Goal: Task Accomplishment & Management: Manage account settings

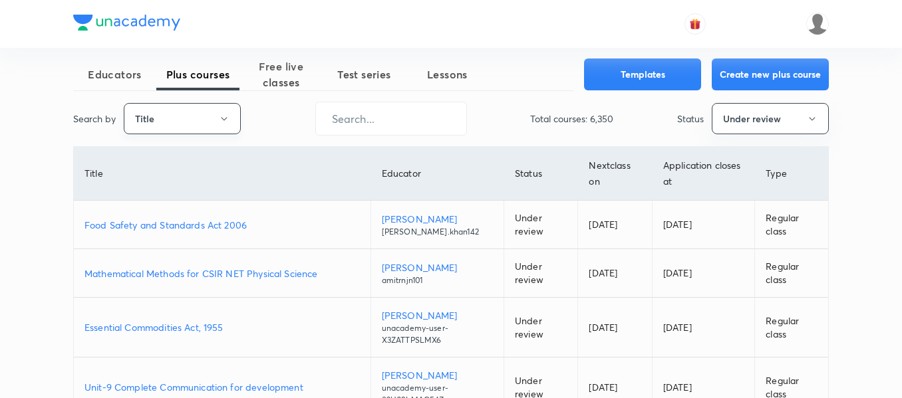
click at [196, 114] on button "Title" at bounding box center [182, 118] width 117 height 31
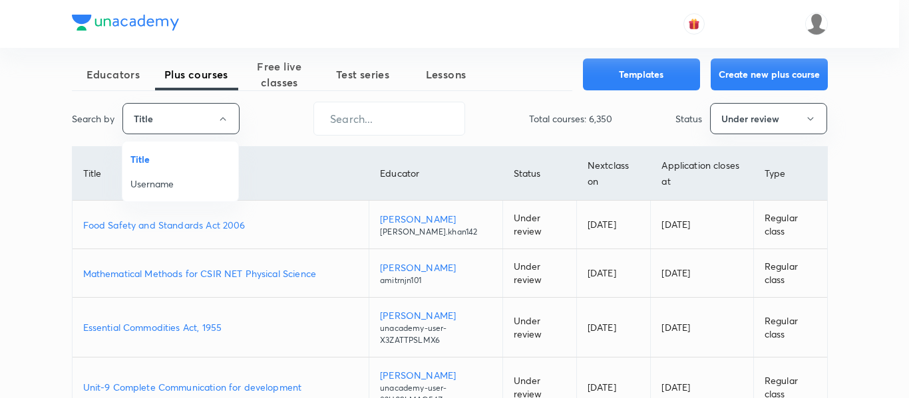
click at [178, 182] on span "Username" at bounding box center [180, 184] width 100 height 14
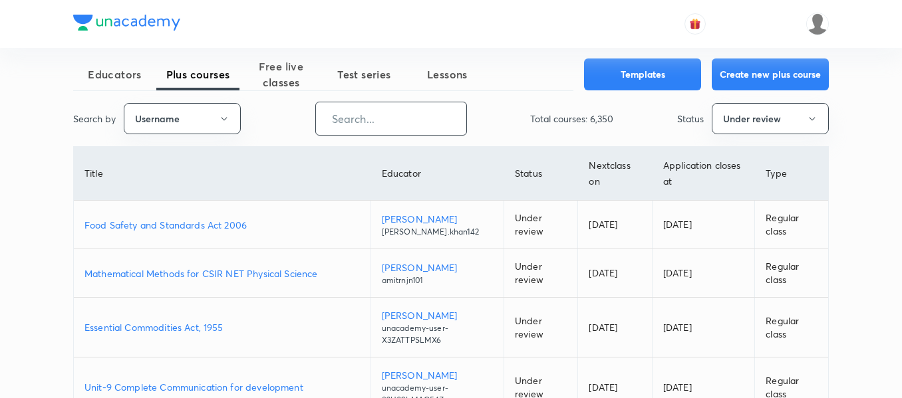
click at [360, 123] on input "text" at bounding box center [391, 119] width 150 height 34
paste input "unacademy-user-ZZ9KA3YD00WO"
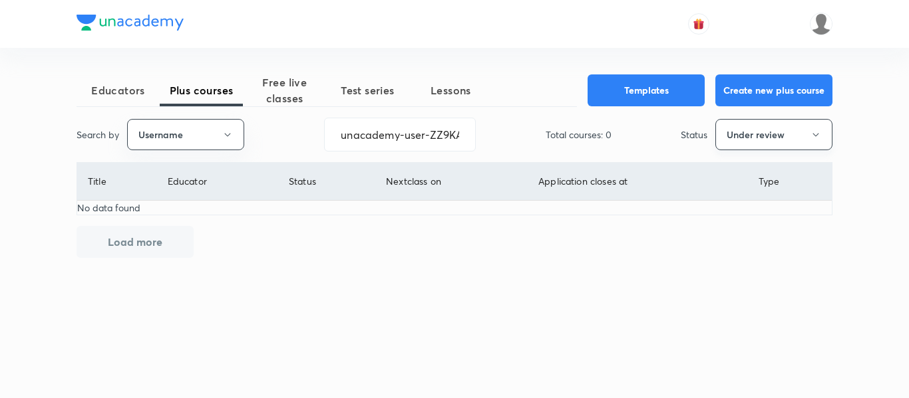
click at [730, 140] on button "Under review" at bounding box center [773, 134] width 117 height 31
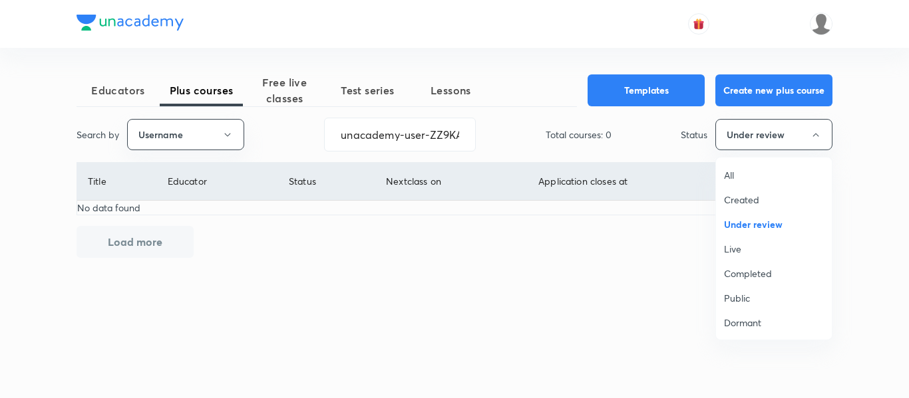
click at [734, 177] on span "All" at bounding box center [774, 175] width 100 height 14
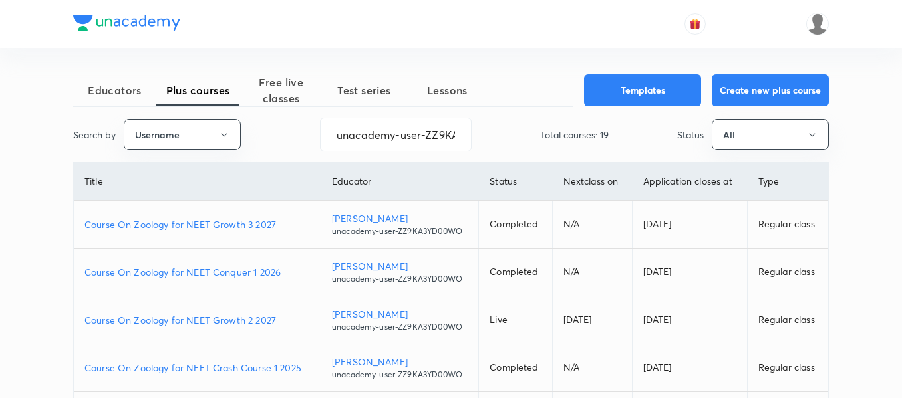
click at [291, 271] on p "Course On Zoology for NEET Conquer 1 2026" at bounding box center [196, 272] width 225 height 14
click at [425, 136] on input "unacademy-user-ZZ9KA3YD00WO" at bounding box center [396, 135] width 150 height 34
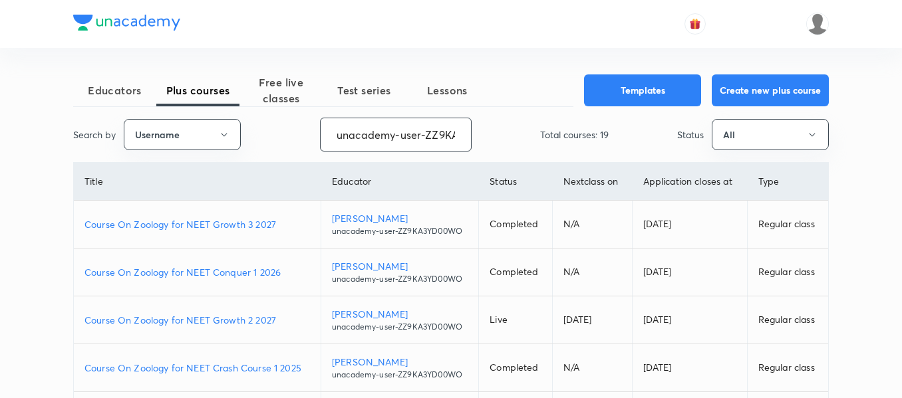
paste input "SD339HR9ODE5"
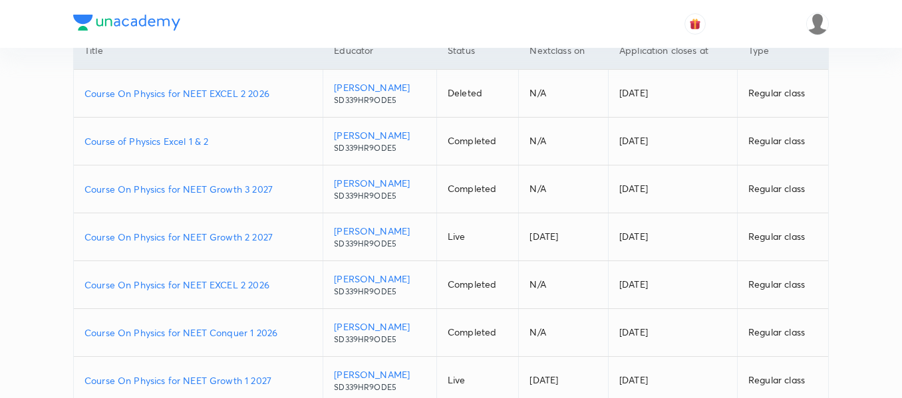
scroll to position [132, 0]
type input "SD339HR9ODE5"
click at [281, 333] on p "Course On Physics for NEET Conquer 1 2026" at bounding box center [197, 332] width 227 height 14
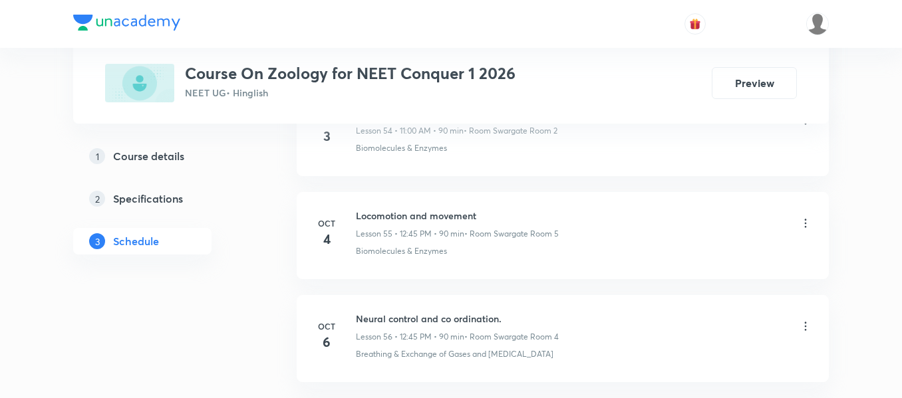
scroll to position [6544, 0]
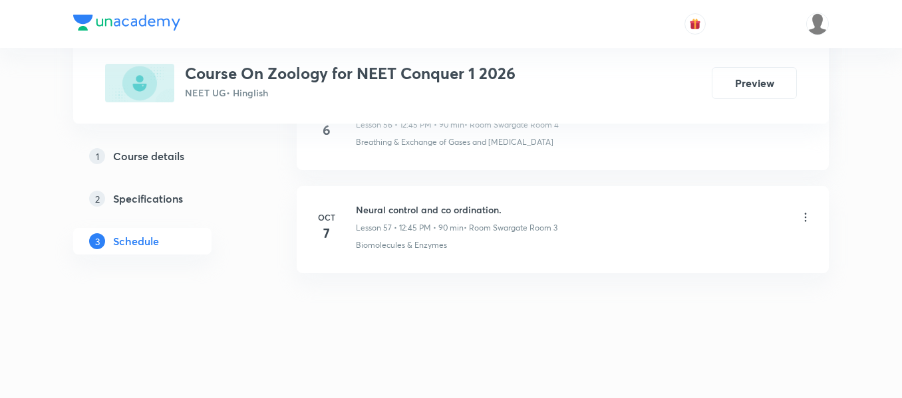
click at [450, 210] on h6 "Neural control and co ordination." at bounding box center [457, 210] width 202 height 14
copy h6 "Neural control and co ordination."
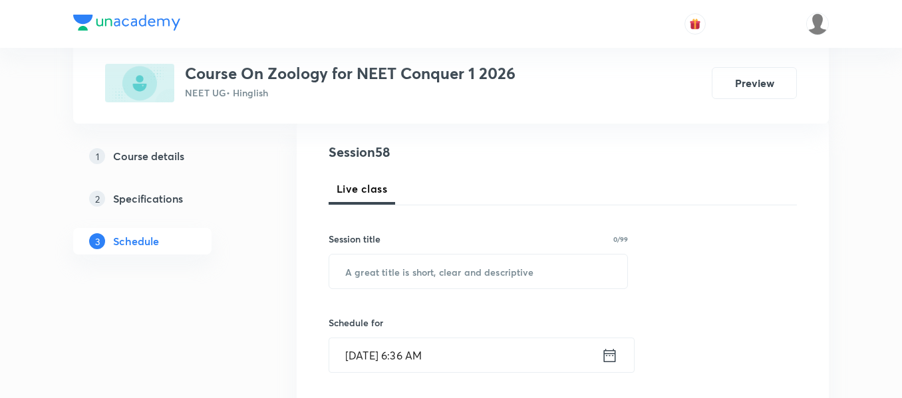
scroll to position [168, 0]
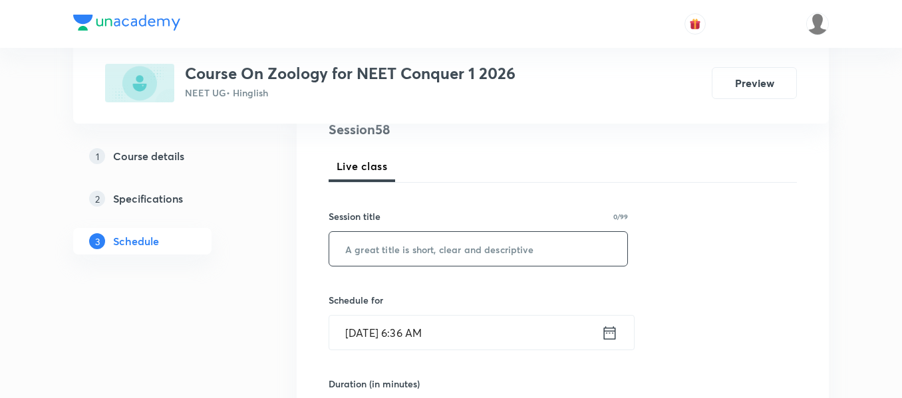
click at [450, 249] on input "text" at bounding box center [478, 249] width 298 height 34
paste input "Neural control and co ordination."
type input "Neural control and co ordination."
click at [609, 335] on icon at bounding box center [609, 333] width 17 height 19
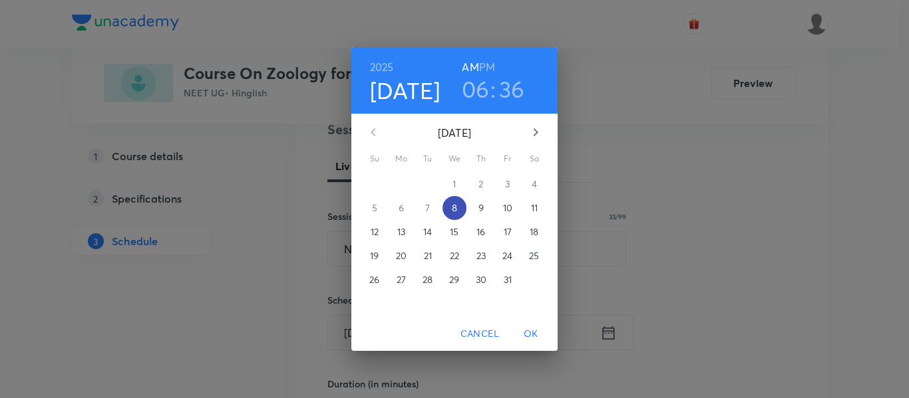
click at [454, 208] on p "8" at bounding box center [454, 208] width 5 height 13
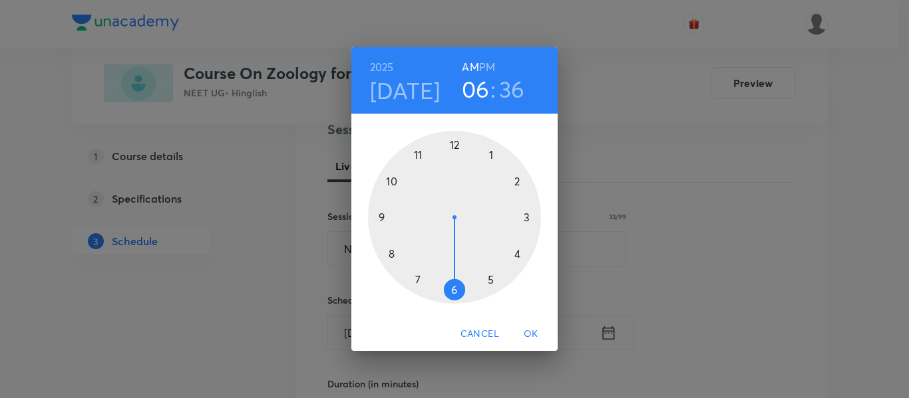
click at [378, 214] on div at bounding box center [454, 217] width 173 height 173
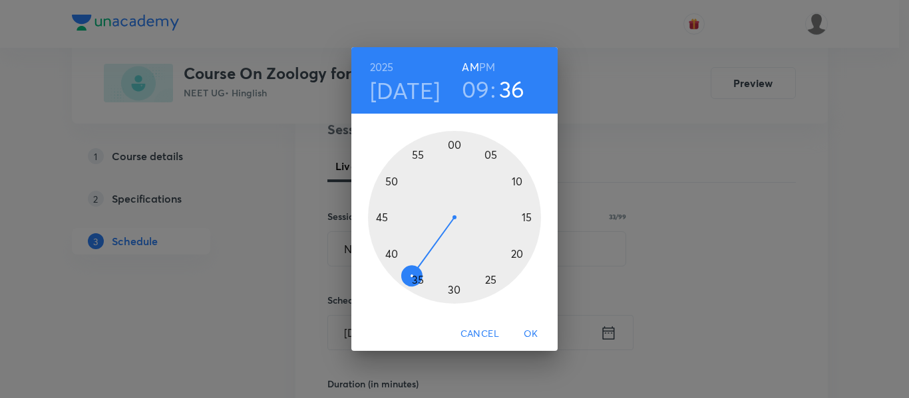
click at [528, 215] on div at bounding box center [454, 217] width 173 height 173
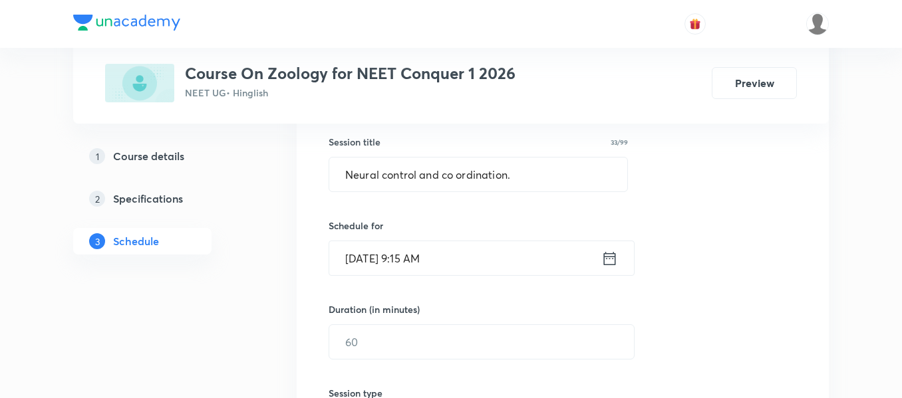
scroll to position [254, 0]
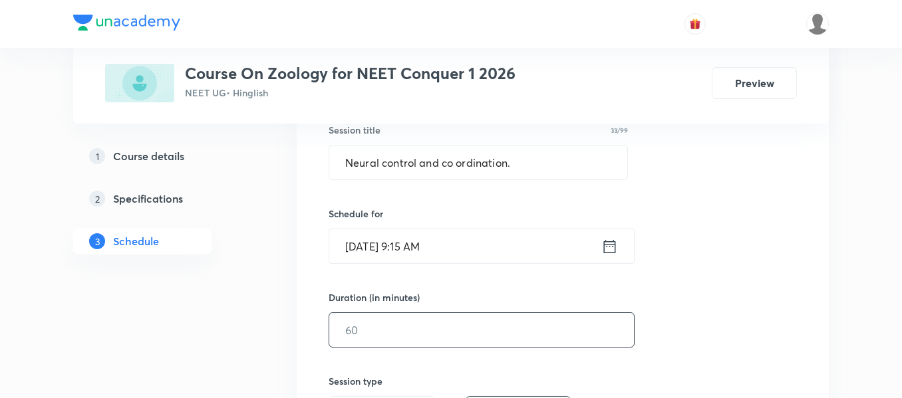
click at [557, 327] on input "text" at bounding box center [481, 330] width 305 height 34
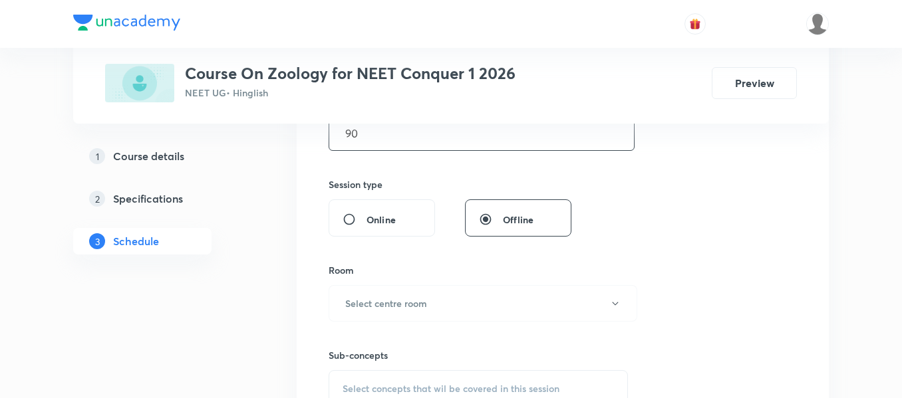
scroll to position [453, 0]
type input "90"
click at [482, 309] on button "Select centre room" at bounding box center [483, 301] width 309 height 37
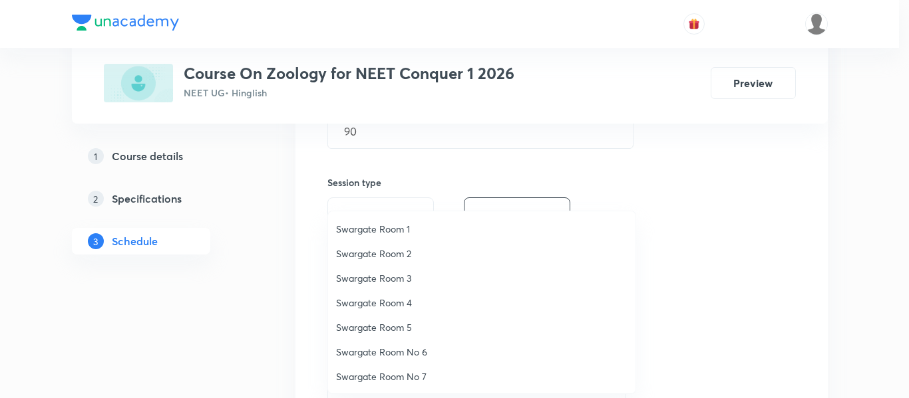
click at [401, 224] on span "Swargate Room 1" at bounding box center [481, 229] width 291 height 14
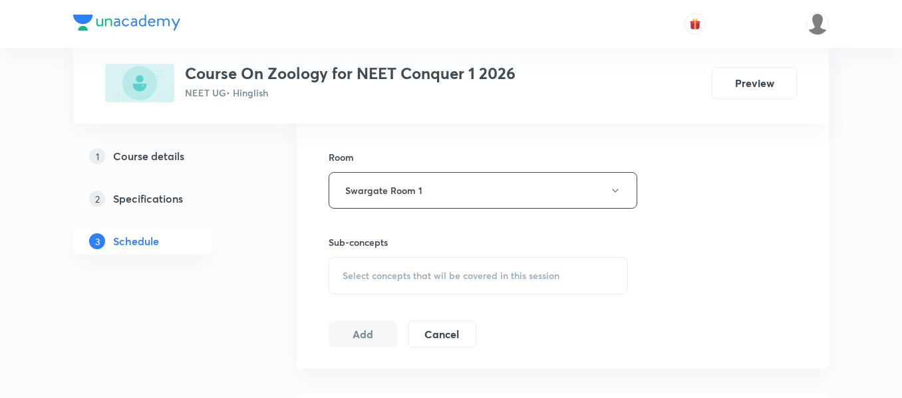
scroll to position [565, 0]
click at [420, 267] on div "Select concepts that wil be covered in this session" at bounding box center [478, 275] width 299 height 37
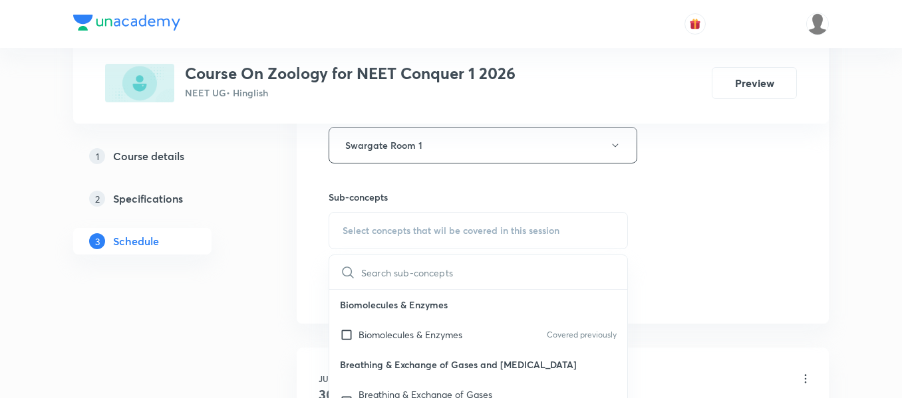
scroll to position [591, 0]
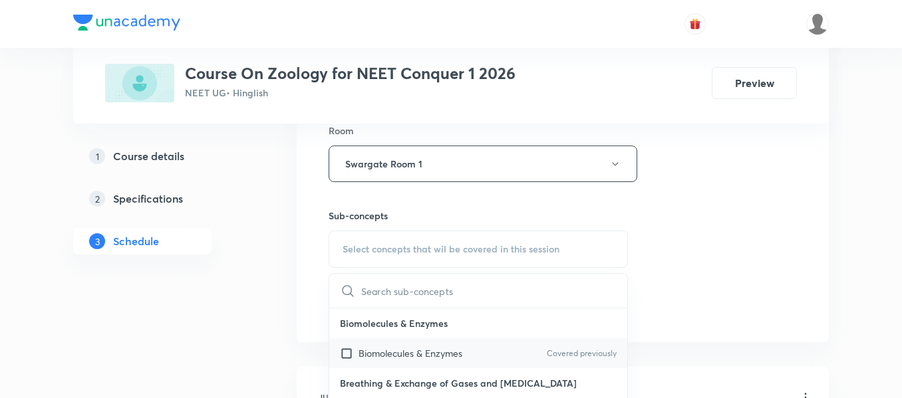
click at [425, 353] on p "Biomolecules & Enzymes" at bounding box center [410, 354] width 104 height 14
checkbox input "true"
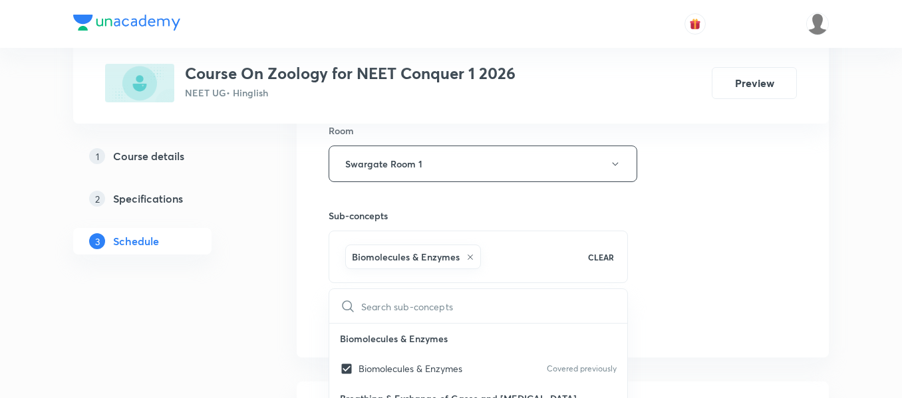
click at [670, 247] on div "Session 58 Live class Session title 33/99 Neural control and co ordination. ​ S…" at bounding box center [563, 17] width 468 height 640
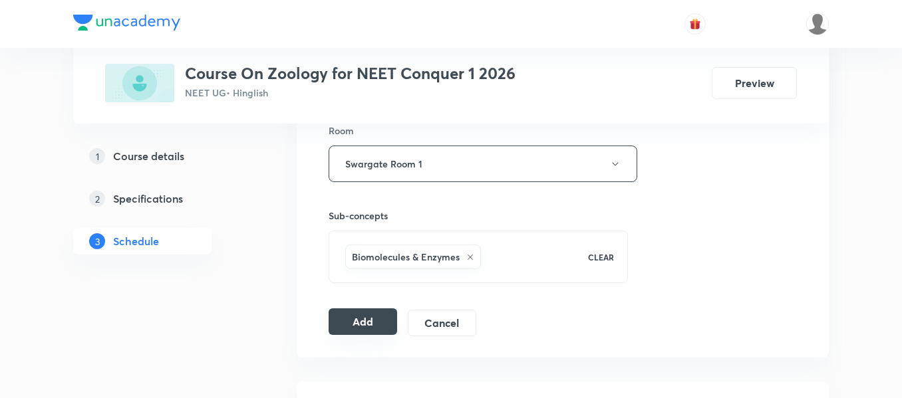
click at [359, 321] on button "Add" at bounding box center [363, 322] width 69 height 27
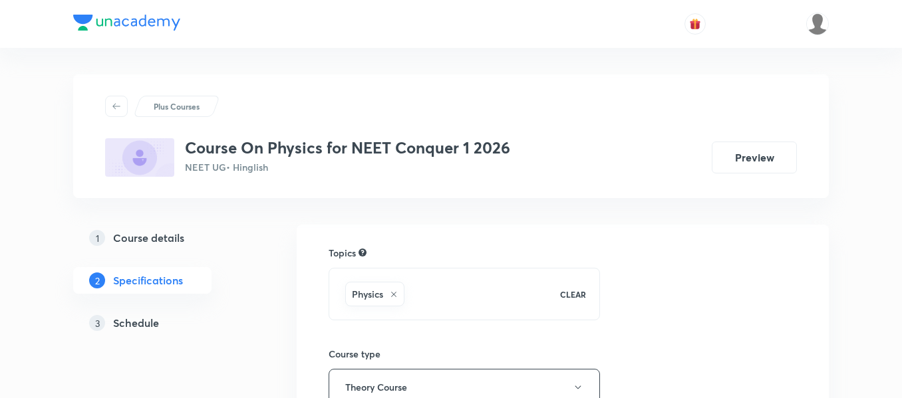
drag, startPoint x: 0, startPoint y: 0, endPoint x: 146, endPoint y: 325, distance: 356.4
click at [146, 325] on h5 "Schedule" at bounding box center [136, 323] width 46 height 16
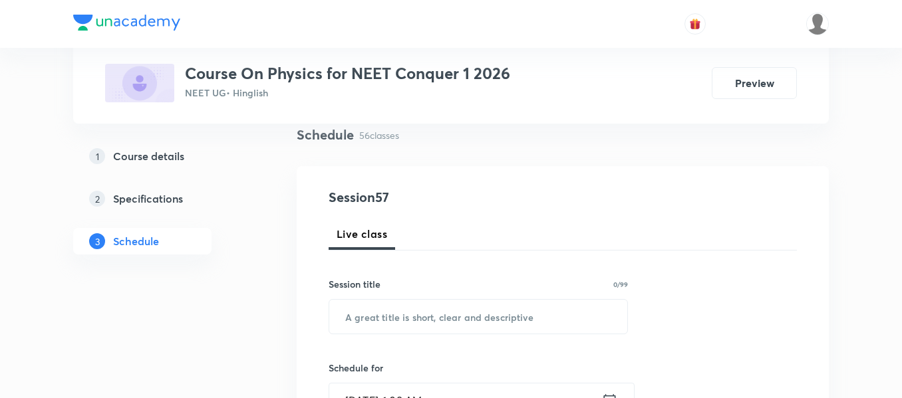
scroll to position [102, 0]
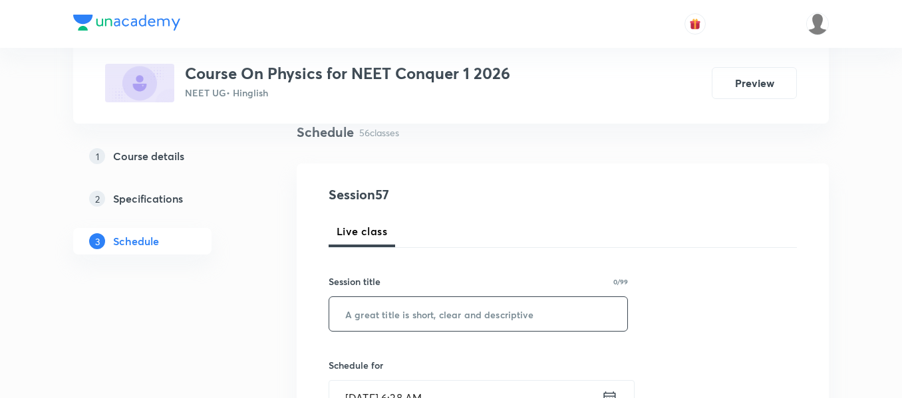
click at [537, 311] on input "text" at bounding box center [478, 314] width 298 height 34
paste input "Rotational motion"
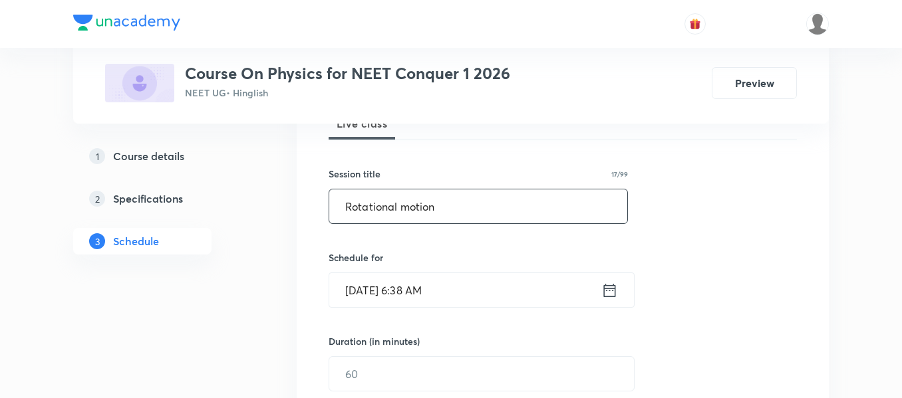
scroll to position [211, 0]
type input "Rotational motion"
click at [611, 287] on icon at bounding box center [610, 289] width 12 height 13
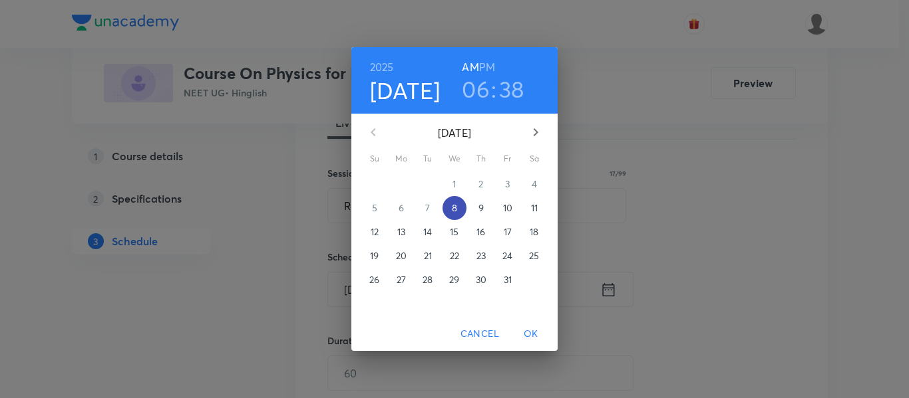
click at [456, 207] on p "8" at bounding box center [454, 208] width 5 height 13
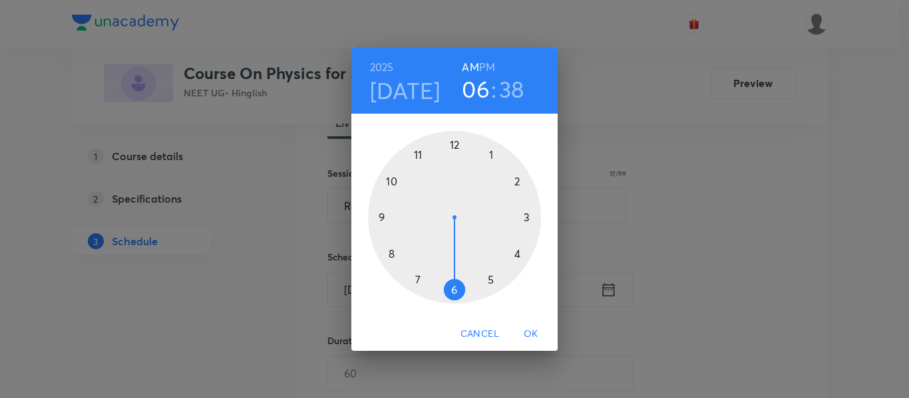
click at [416, 152] on div at bounding box center [454, 217] width 173 height 173
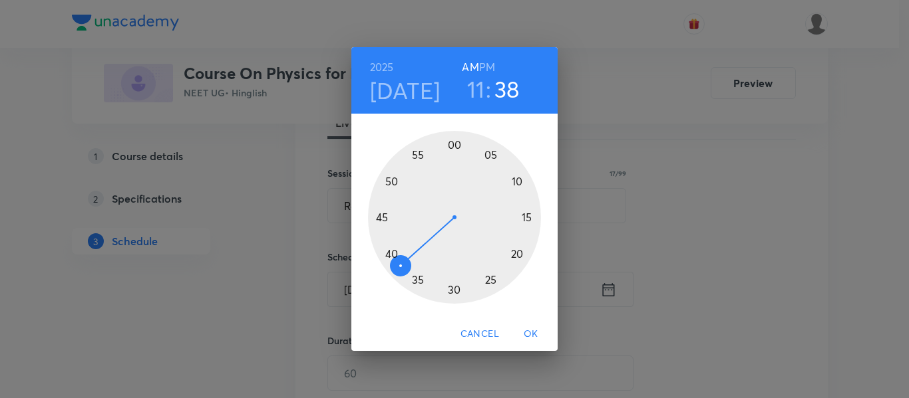
click at [454, 146] on div at bounding box center [454, 217] width 173 height 173
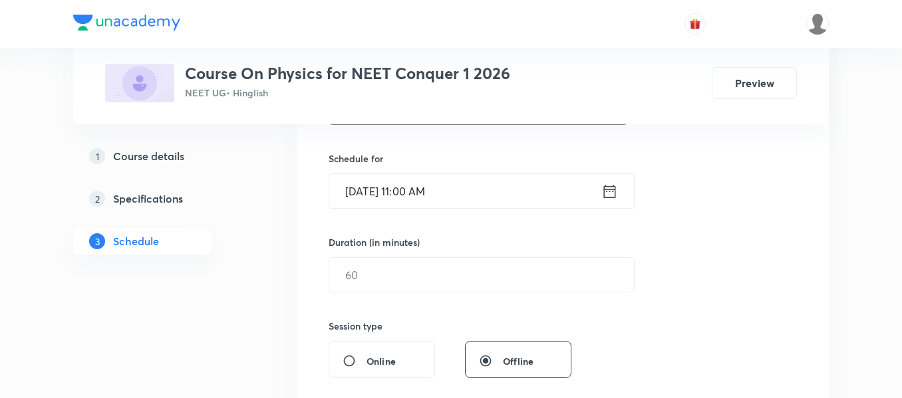
scroll to position [323, 0]
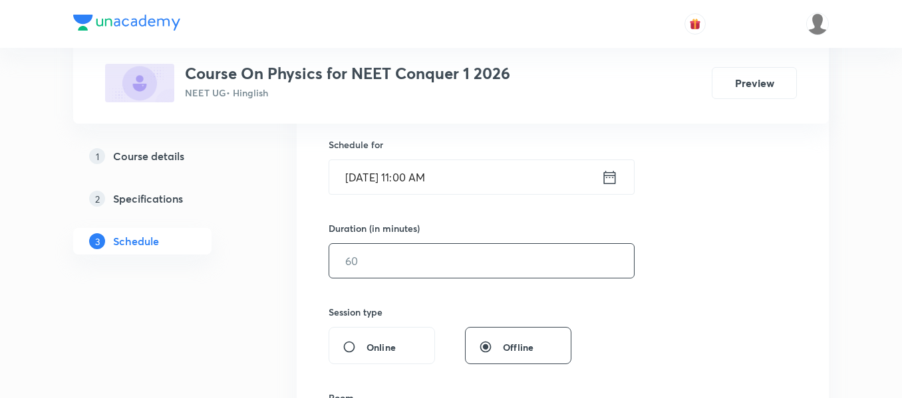
click at [510, 264] on input "text" at bounding box center [481, 261] width 305 height 34
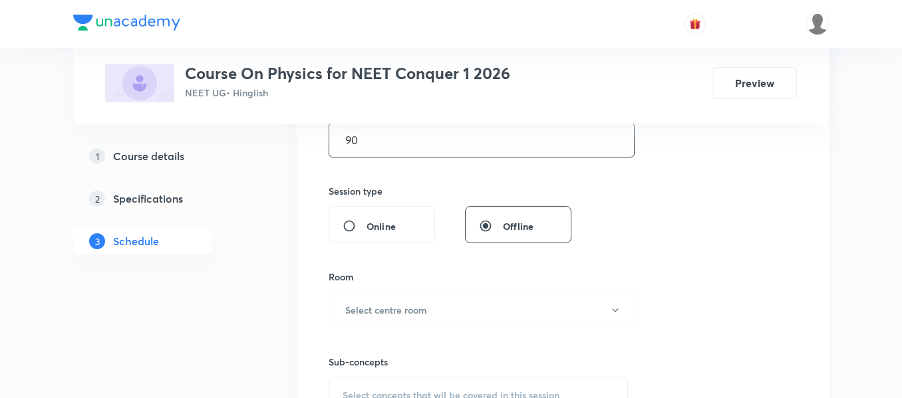
scroll to position [445, 0]
type input "90"
click at [486, 312] on button "Select centre room" at bounding box center [483, 309] width 309 height 37
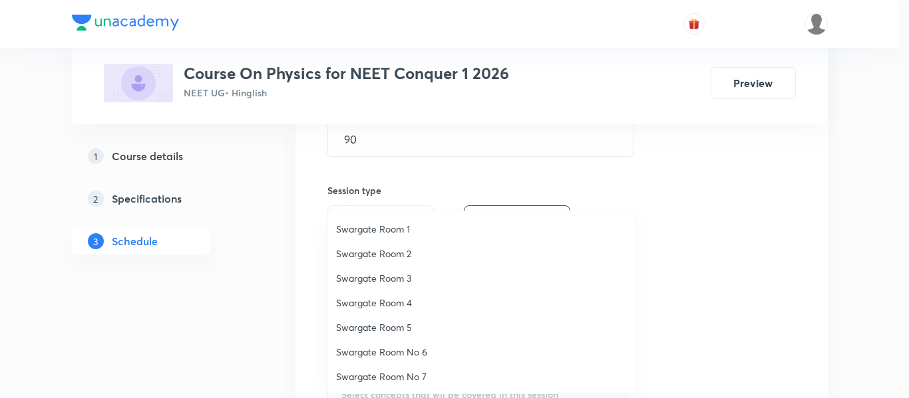
click at [414, 225] on span "Swargate Room 1" at bounding box center [481, 229] width 291 height 14
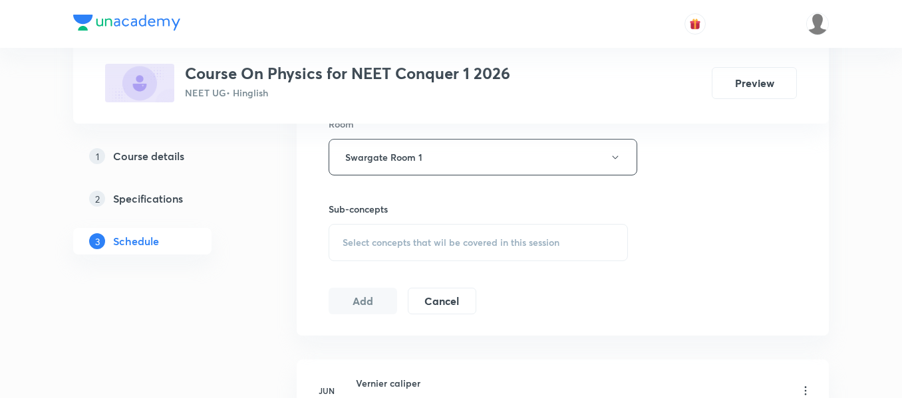
scroll to position [603, 0]
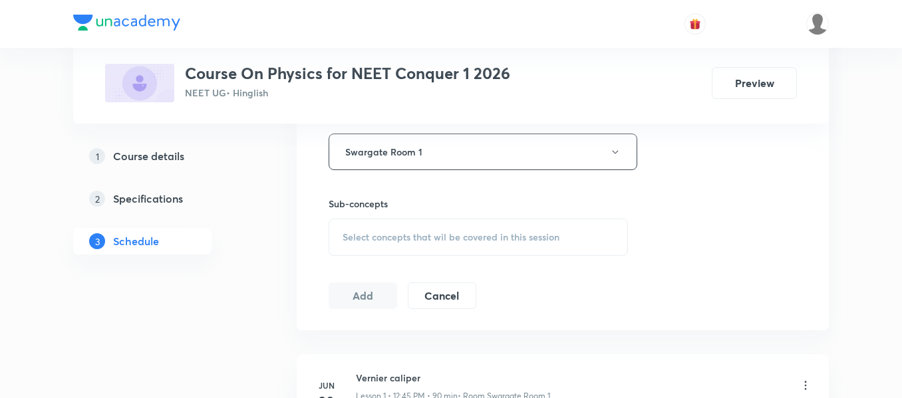
click at [422, 244] on div "Select concepts that wil be covered in this session" at bounding box center [478, 237] width 299 height 37
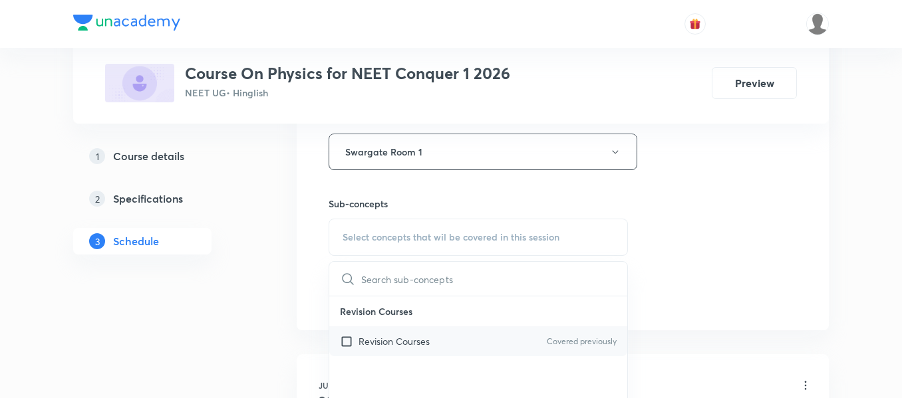
click at [440, 347] on div "Revision Courses Covered previously" at bounding box center [478, 342] width 298 height 30
checkbox input "true"
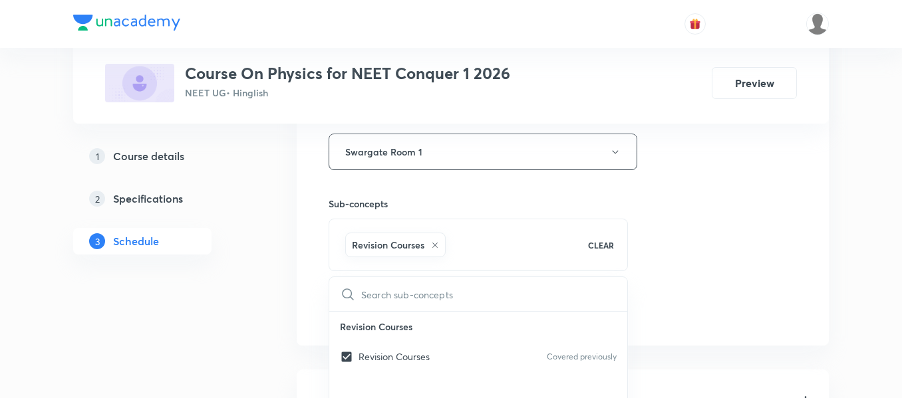
click at [731, 220] on div "Session 57 Live class Session title 17/99 Rotational motion ​ Schedule for Oct …" at bounding box center [563, 5] width 468 height 640
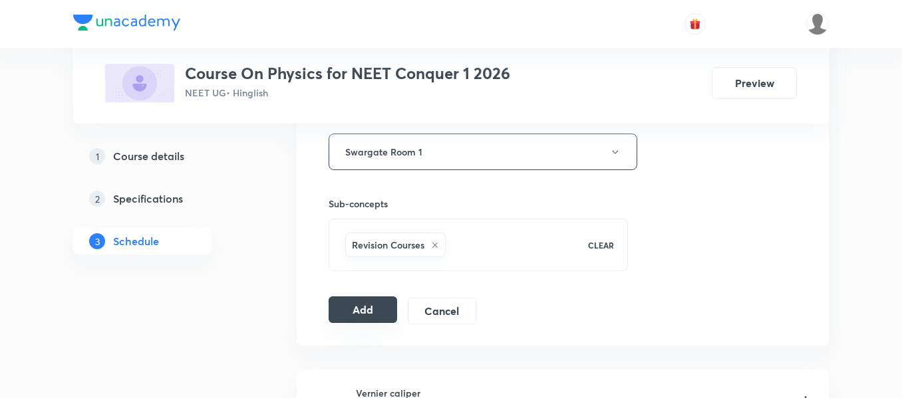
click at [388, 303] on button "Add" at bounding box center [363, 310] width 69 height 27
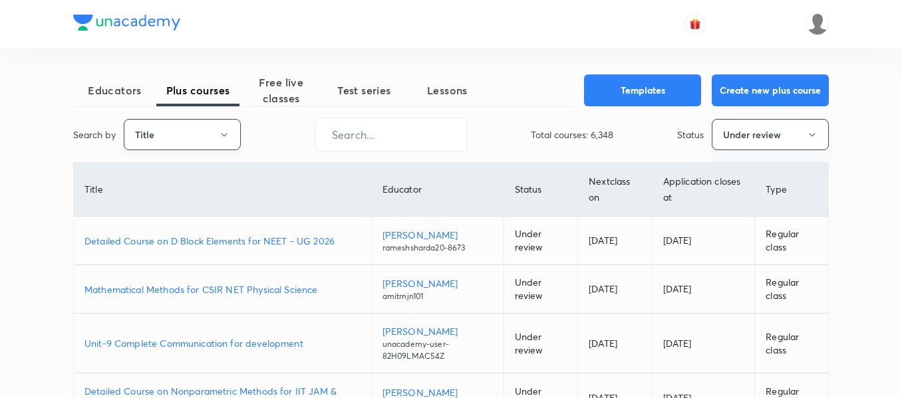
click at [216, 139] on button "Title" at bounding box center [182, 134] width 117 height 31
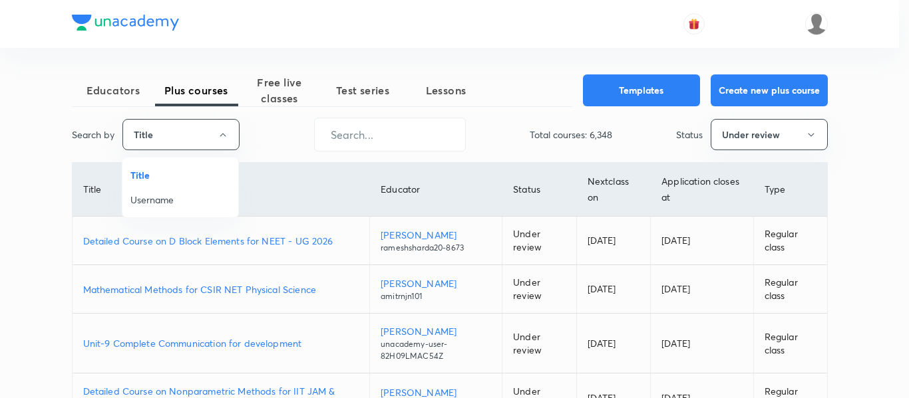
click at [205, 201] on span "Username" at bounding box center [180, 200] width 100 height 14
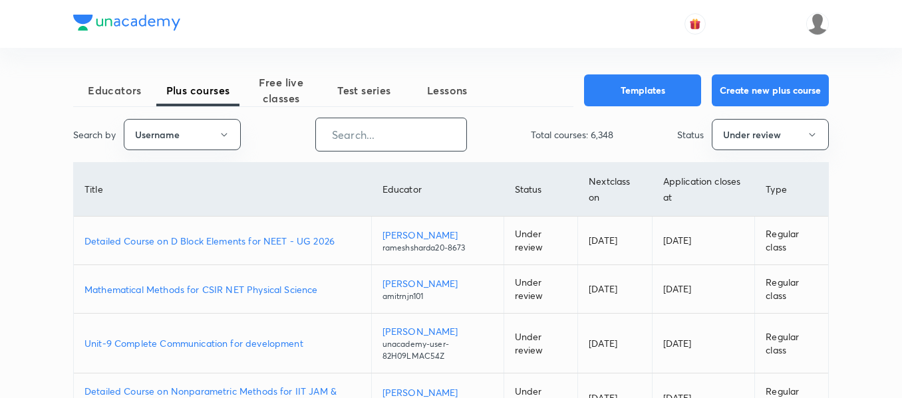
click at [370, 132] on input "text" at bounding box center [391, 135] width 150 height 34
paste input "atulya1996"
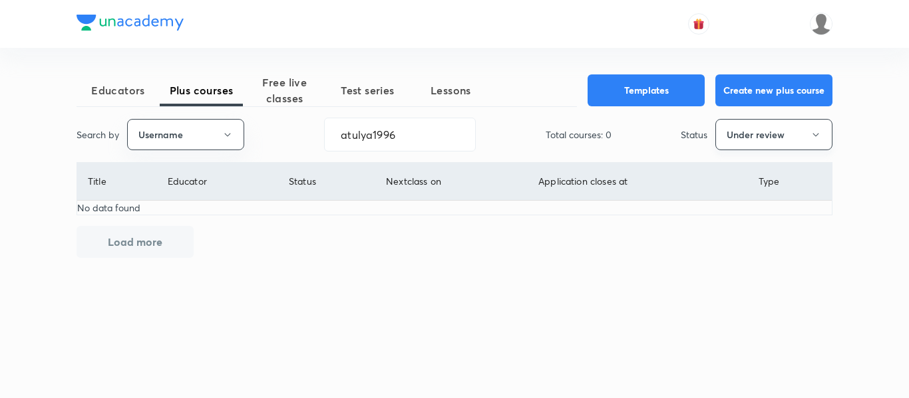
click at [754, 147] on button "Under review" at bounding box center [773, 134] width 117 height 31
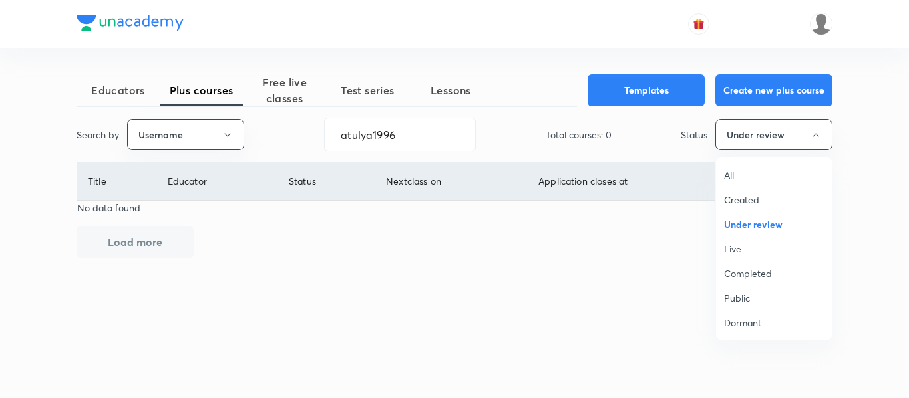
click at [741, 174] on span "All" at bounding box center [774, 175] width 100 height 14
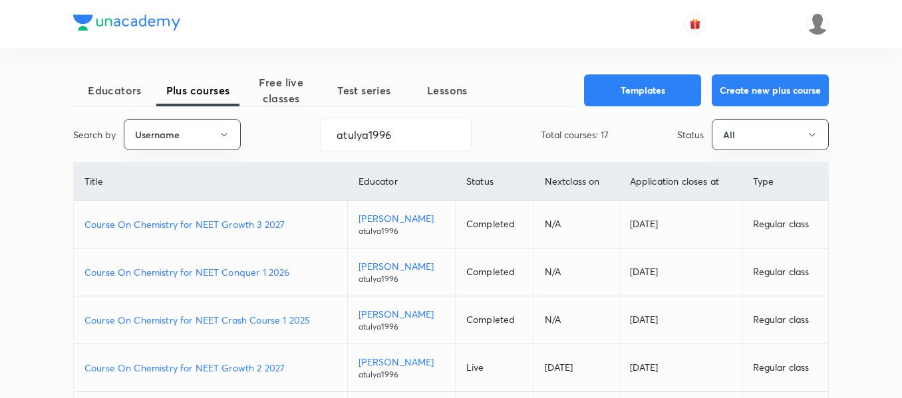
click at [303, 267] on p "Course On Chemistry for NEET Conquer 1 2026" at bounding box center [210, 272] width 252 height 14
click at [403, 134] on input "atulya1996" at bounding box center [396, 135] width 150 height 34
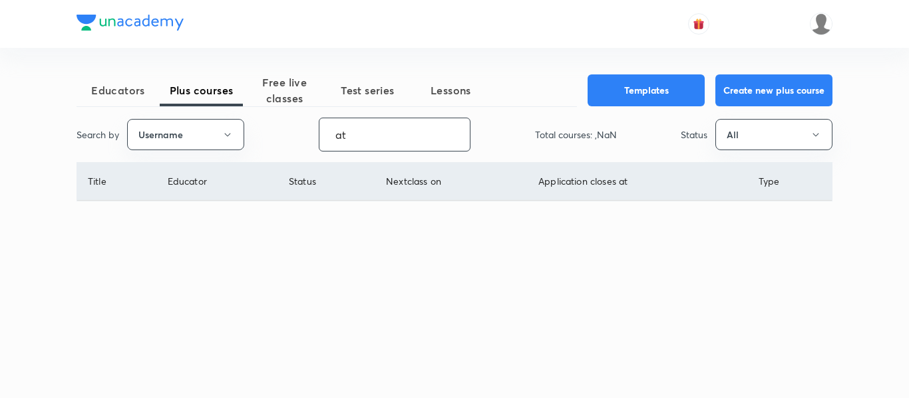
type input "a"
paste input "DashKhan-4576"
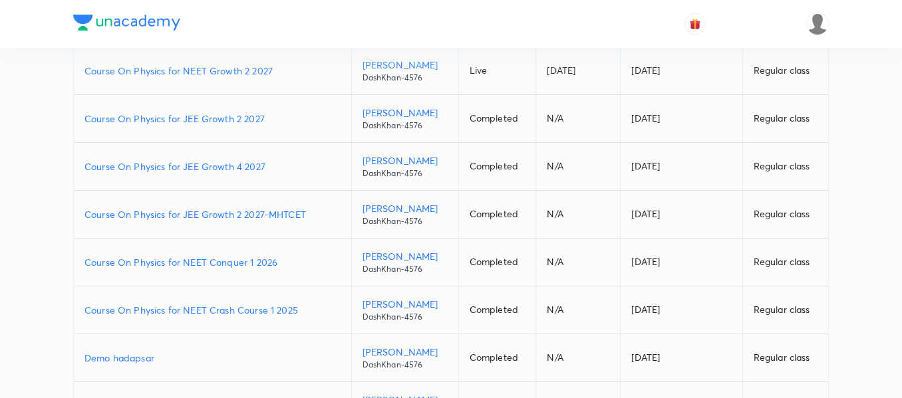
scroll to position [154, 0]
click at [286, 259] on p "Course On Physics for NEET Conquer 1 2026" at bounding box center [212, 262] width 256 height 14
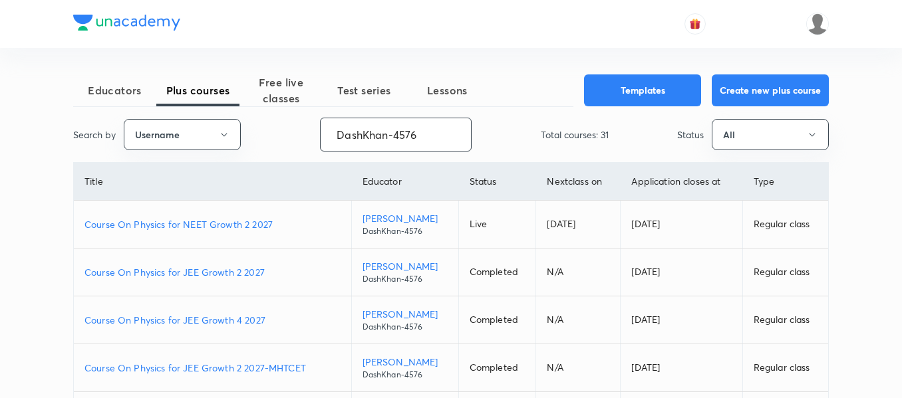
click at [436, 135] on input "DashKhan-4576" at bounding box center [396, 135] width 150 height 34
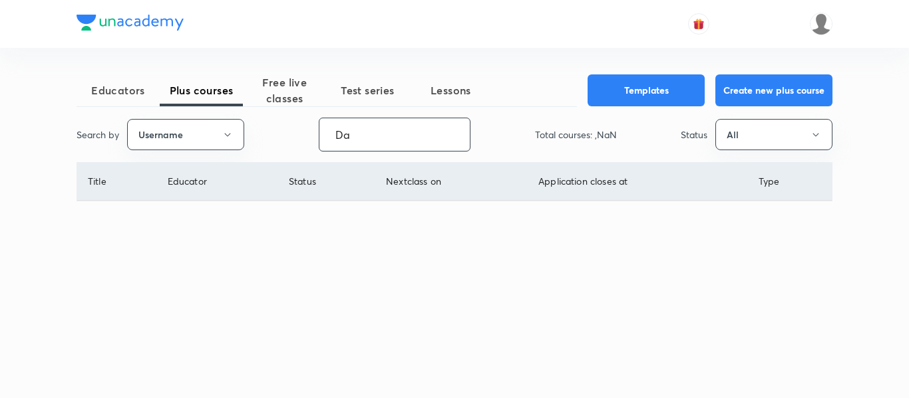
type input "D"
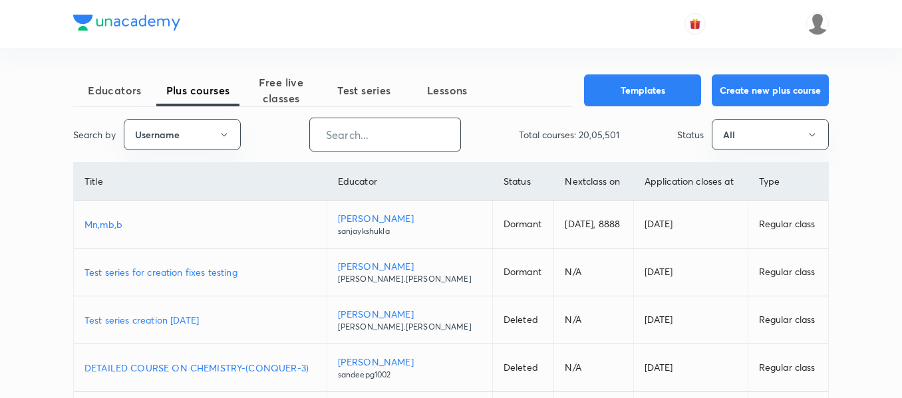
paste input "ashutoshsharmasagar-3732"
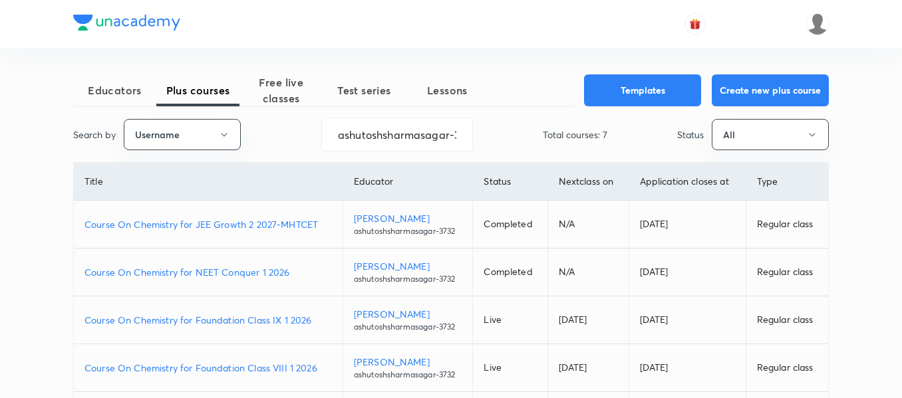
click at [301, 272] on p "Course On Chemistry for NEET Conquer 1 2026" at bounding box center [207, 272] width 247 height 14
click at [411, 135] on input "ashutoshsharmasagar-3732" at bounding box center [397, 135] width 150 height 34
paste input "unacademy-user-ZZ9KA3YD00WO"
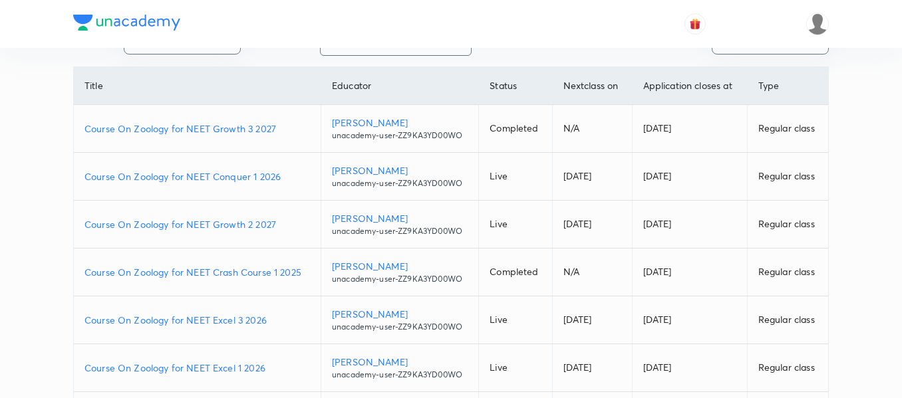
scroll to position [153, 0]
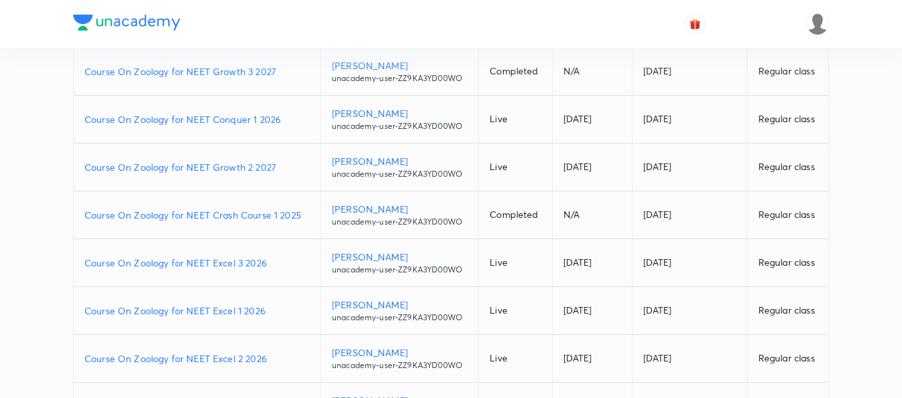
type input "unacademy-user-ZZ9KA3YD00WO"
click at [276, 311] on p "Course On Zoology for NEET Excel 1 2026" at bounding box center [196, 311] width 225 height 14
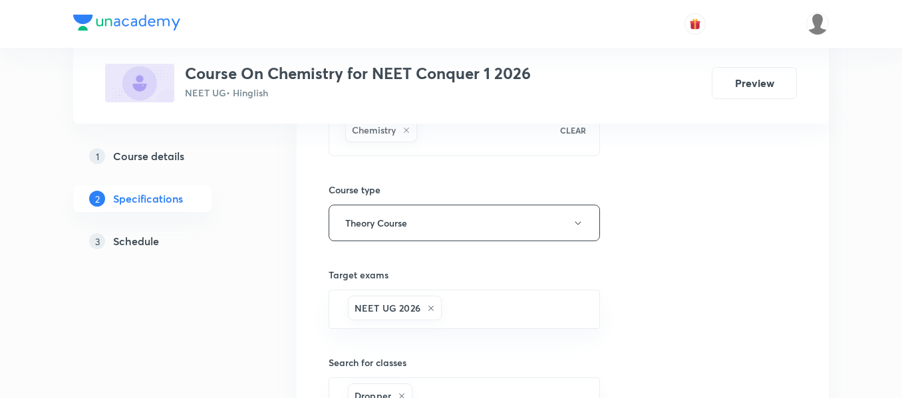
scroll to position [169, 0]
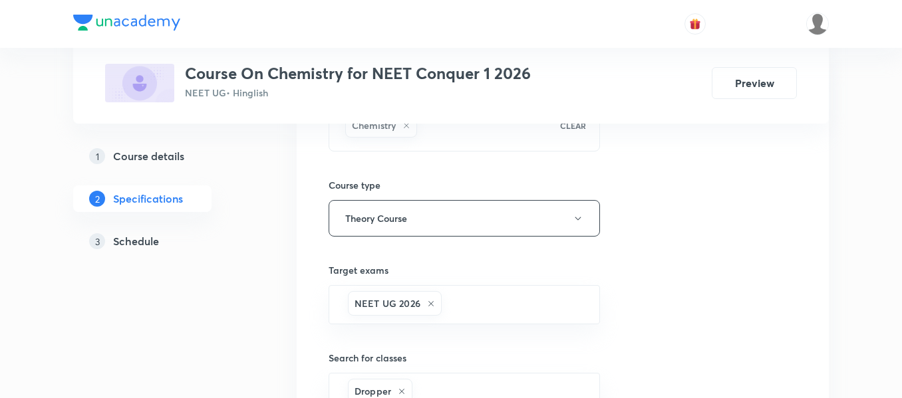
click at [160, 240] on div "3 Schedule" at bounding box center [166, 241] width 154 height 16
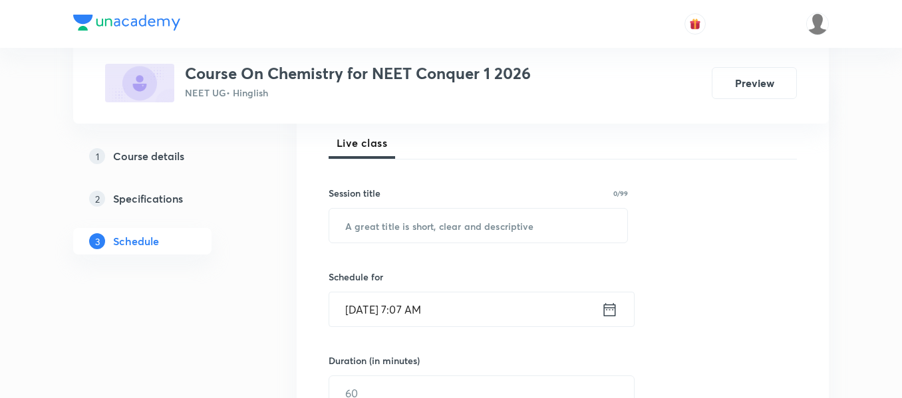
scroll to position [194, 0]
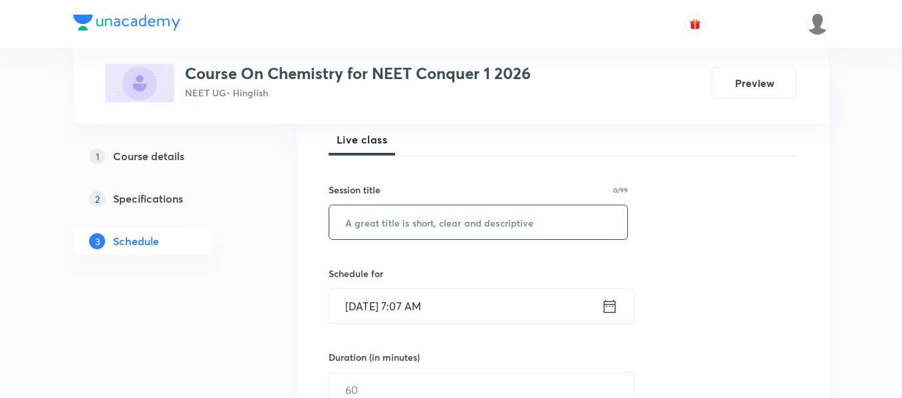
click at [430, 225] on input "text" at bounding box center [478, 223] width 298 height 34
paste input "chemical equilibrium"
type input "chemical equilibrium"
click at [615, 307] on icon at bounding box center [610, 305] width 12 height 13
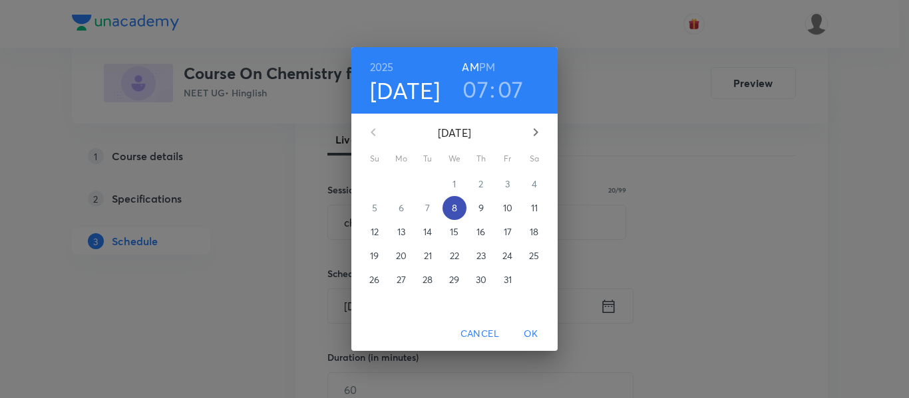
click at [455, 205] on p "8" at bounding box center [454, 208] width 5 height 13
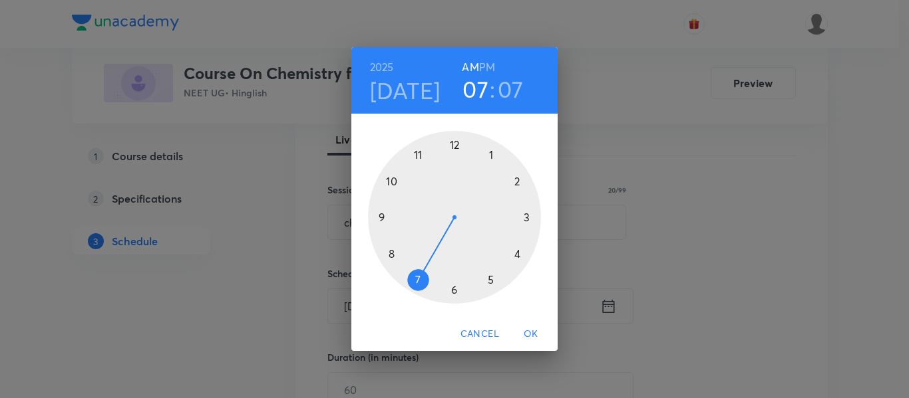
click at [454, 147] on div at bounding box center [454, 217] width 173 height 173
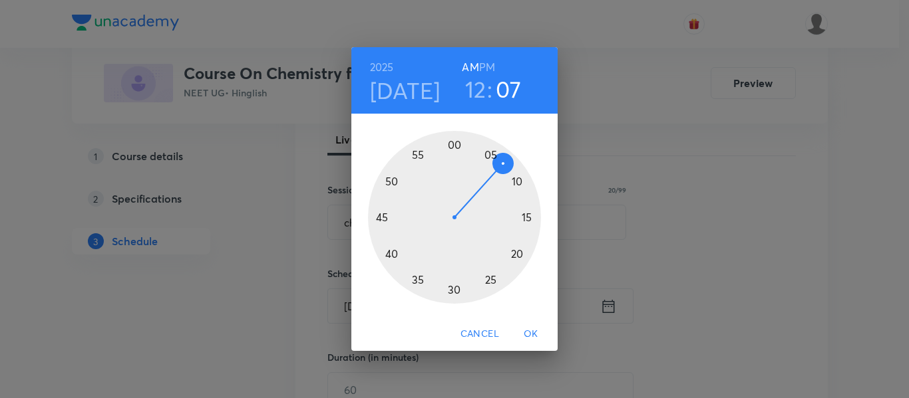
click at [382, 216] on div at bounding box center [454, 217] width 173 height 173
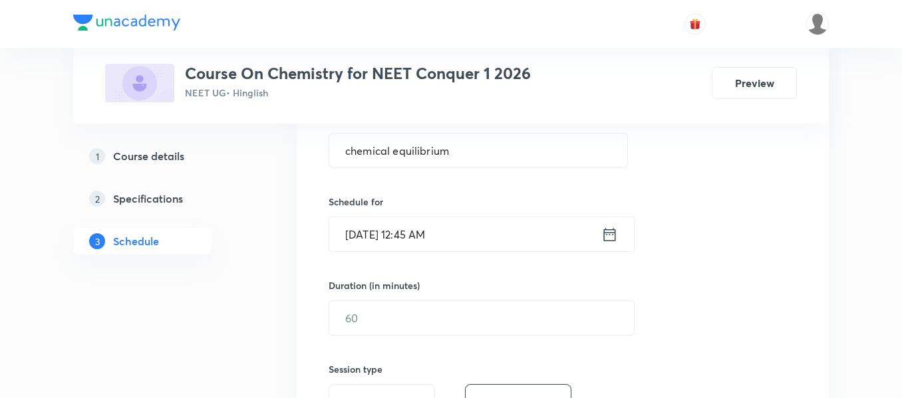
scroll to position [270, 0]
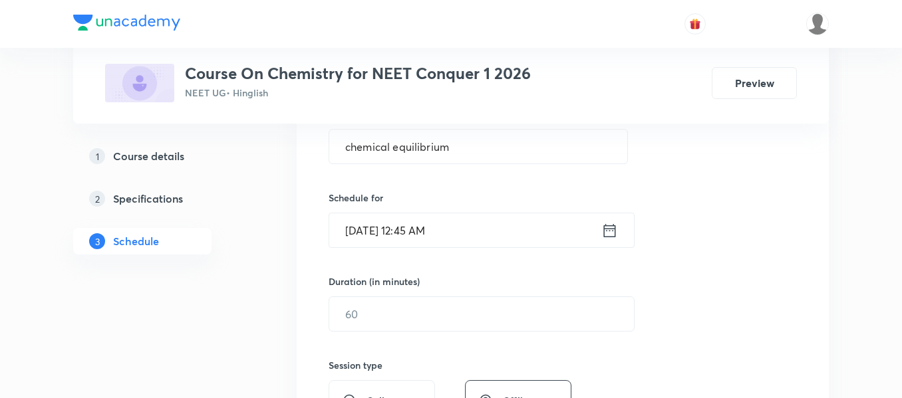
click at [610, 231] on icon at bounding box center [609, 230] width 17 height 19
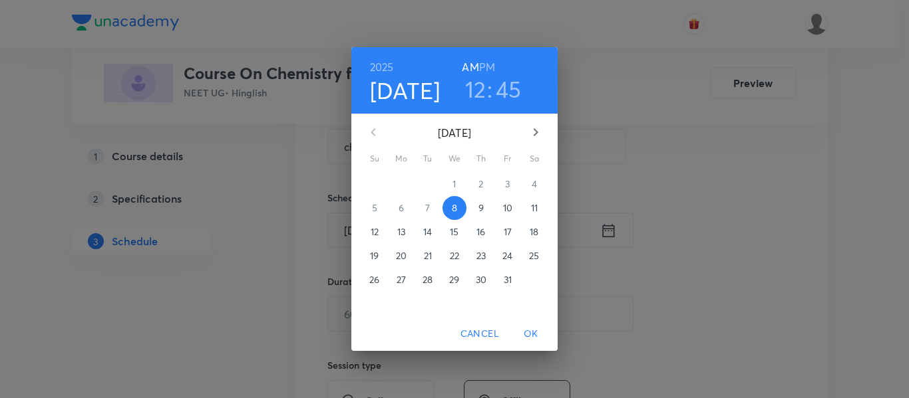
click at [486, 65] on h6 "PM" at bounding box center [487, 67] width 16 height 19
click at [537, 329] on span "OK" at bounding box center [531, 334] width 32 height 17
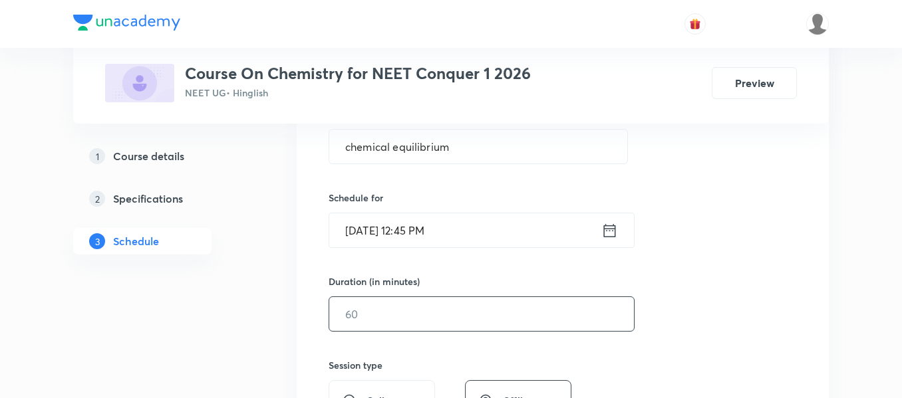
click at [535, 323] on input "text" at bounding box center [481, 314] width 305 height 34
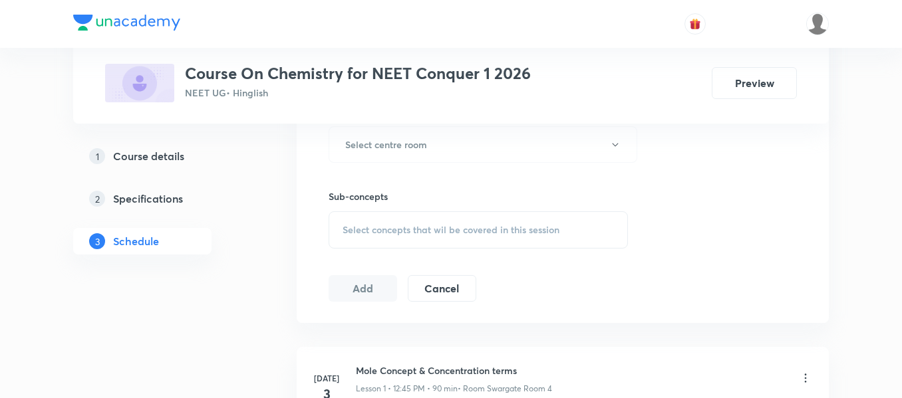
scroll to position [611, 0]
type input "90"
click at [484, 138] on button "Select centre room" at bounding box center [483, 144] width 309 height 37
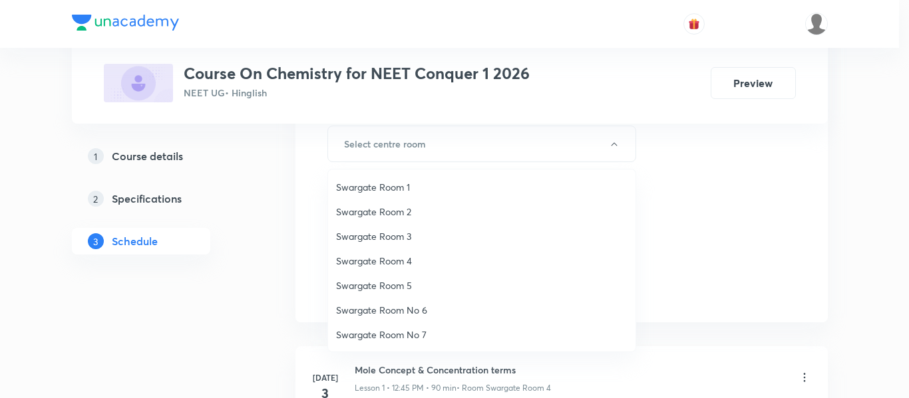
click at [395, 215] on span "Swargate Room 2" at bounding box center [481, 212] width 291 height 14
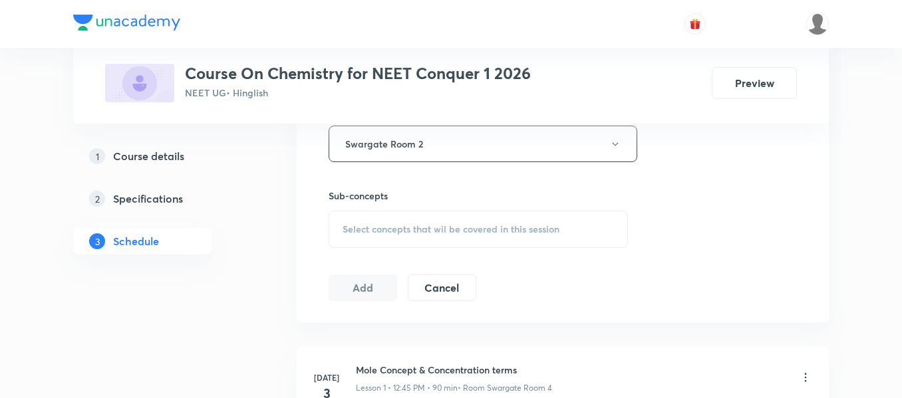
click at [406, 228] on span "Select concepts that wil be covered in this session" at bounding box center [451, 229] width 217 height 11
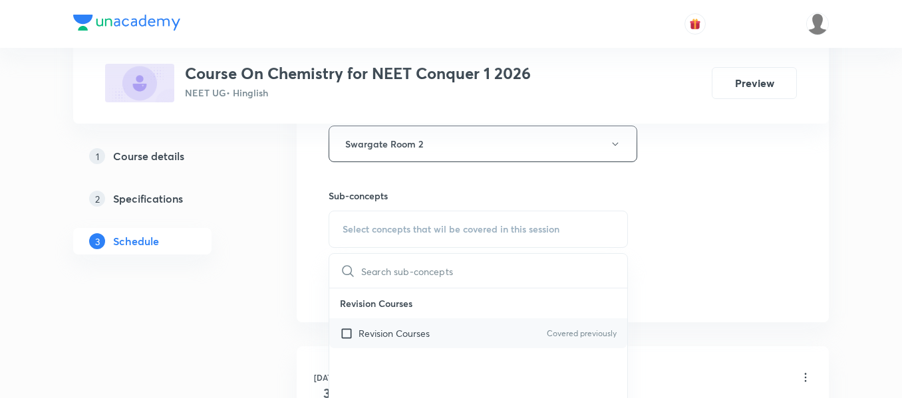
click at [413, 334] on p "Revision Courses" at bounding box center [393, 334] width 71 height 14
checkbox input "true"
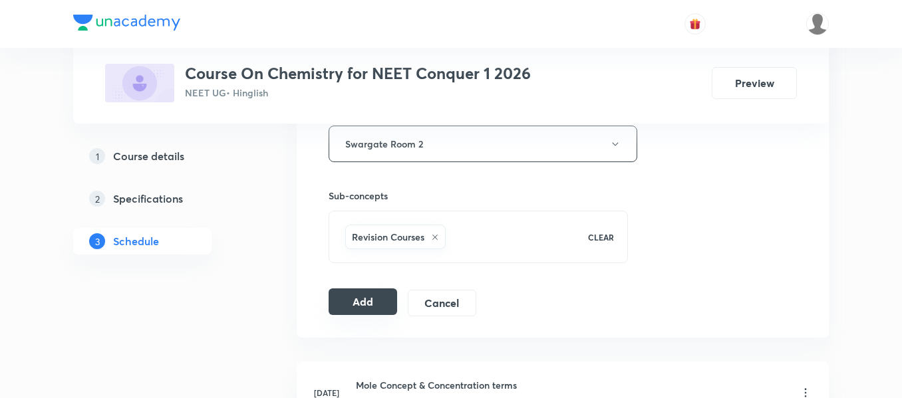
click at [364, 306] on button "Add" at bounding box center [363, 302] width 69 height 27
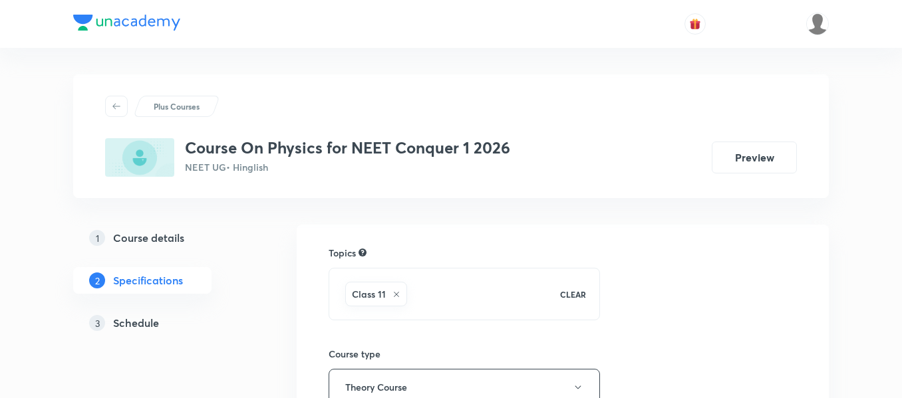
click at [136, 323] on h5 "Schedule" at bounding box center [136, 323] width 46 height 16
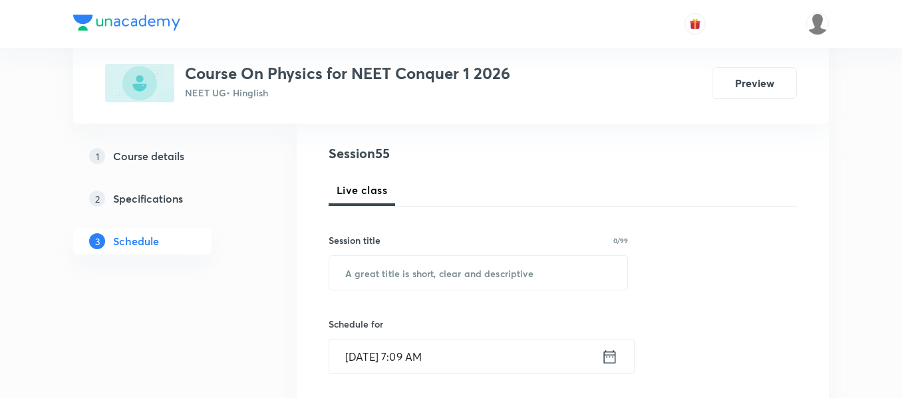
scroll to position [145, 0]
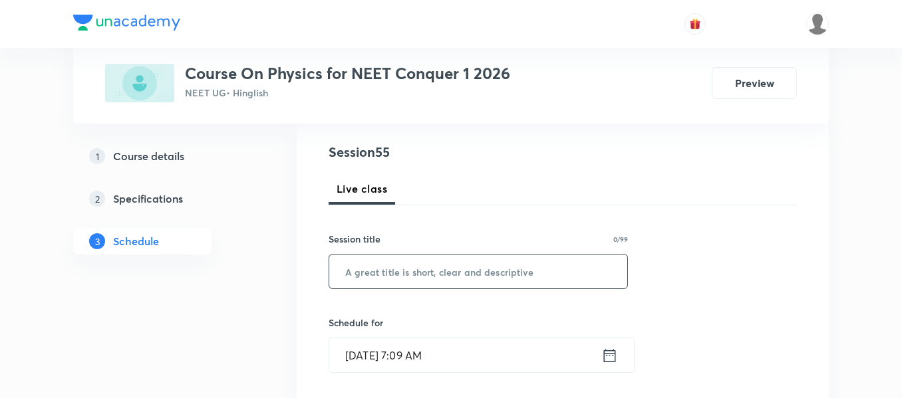
click at [497, 276] on input "text" at bounding box center [478, 272] width 298 height 34
paste input "Properties of Fluid"
type input "Properties of Fluid"
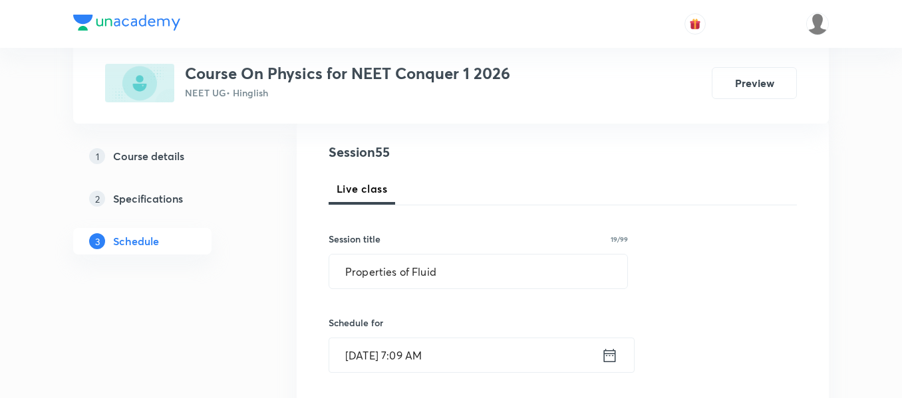
click at [605, 360] on icon at bounding box center [609, 356] width 17 height 19
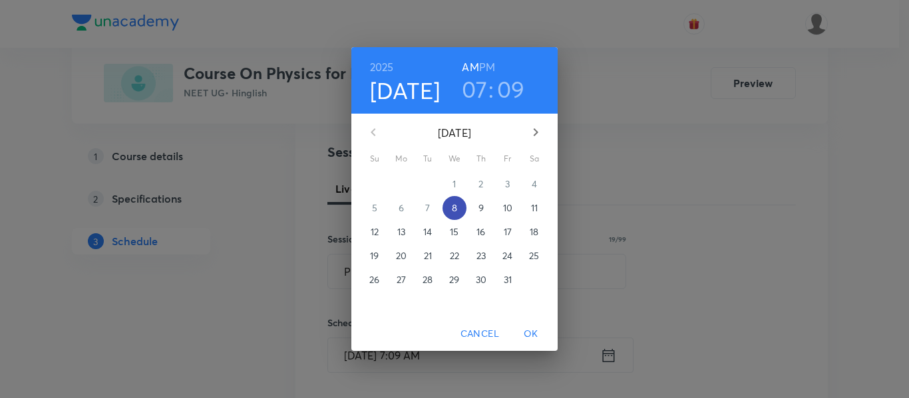
click at [454, 211] on p "8" at bounding box center [454, 208] width 5 height 13
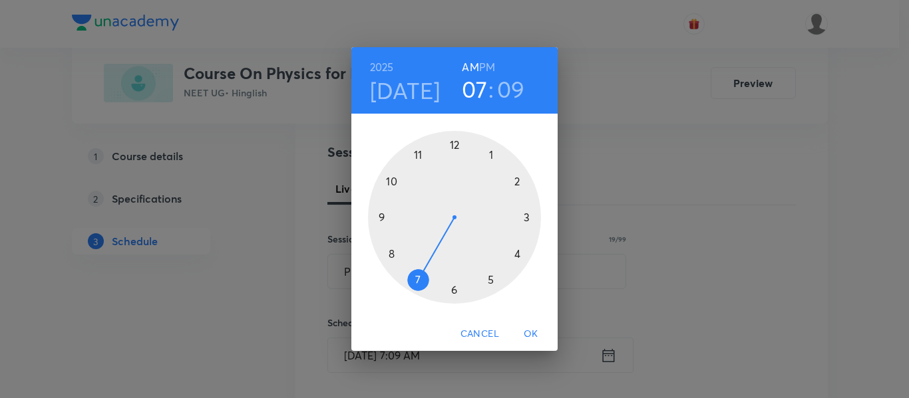
click at [420, 154] on div at bounding box center [454, 217] width 173 height 173
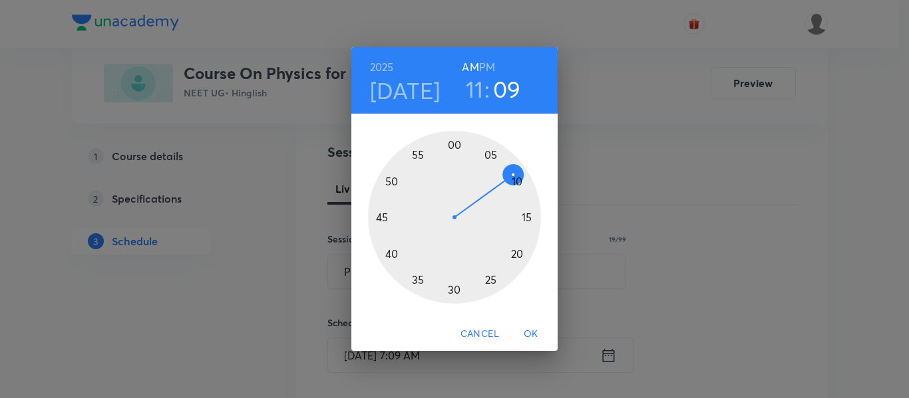
click at [452, 143] on div at bounding box center [454, 217] width 173 height 173
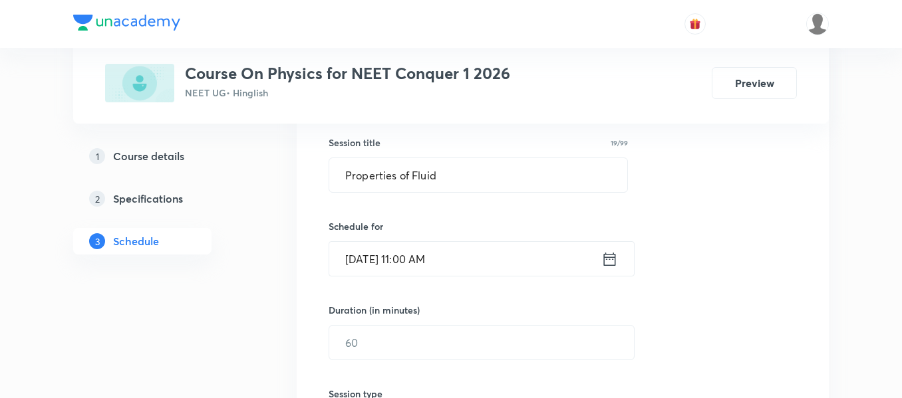
scroll to position [301, 0]
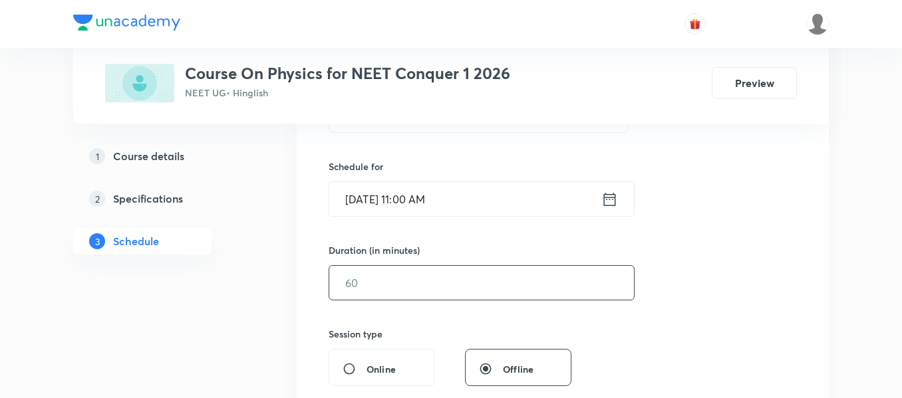
click at [450, 285] on input "text" at bounding box center [481, 283] width 305 height 34
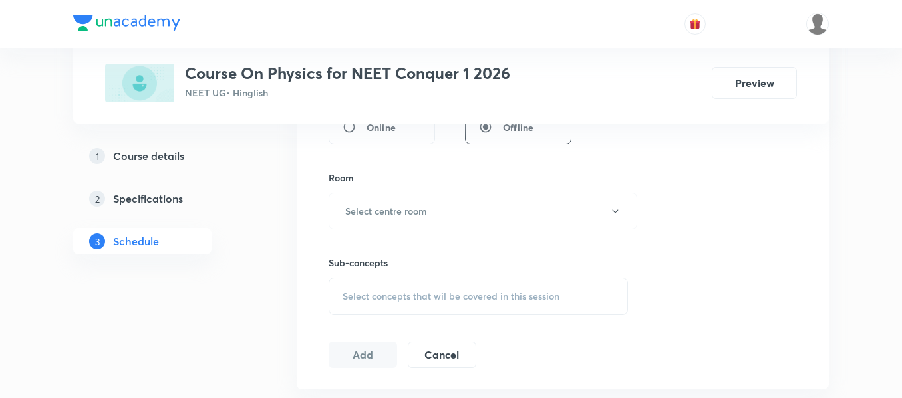
scroll to position [544, 0]
type input "90"
click at [429, 200] on button "Select centre room" at bounding box center [483, 210] width 309 height 37
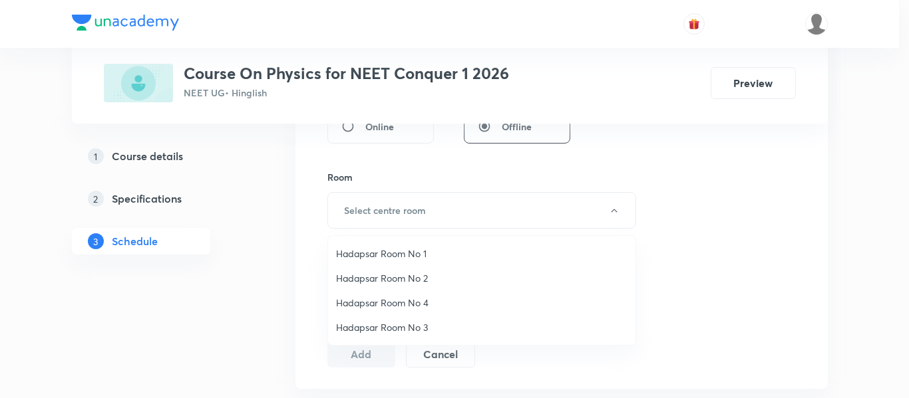
click at [416, 251] on span "Hadapsar Room No 1" at bounding box center [481, 254] width 291 height 14
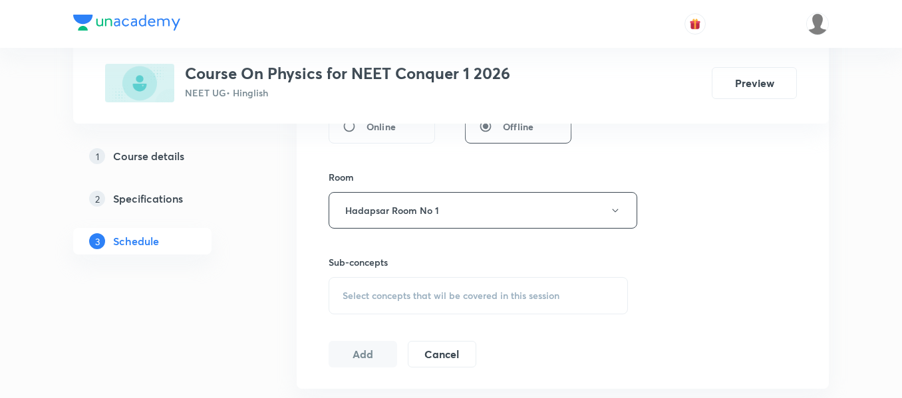
click at [416, 294] on span "Select concepts that wil be covered in this session" at bounding box center [451, 296] width 217 height 11
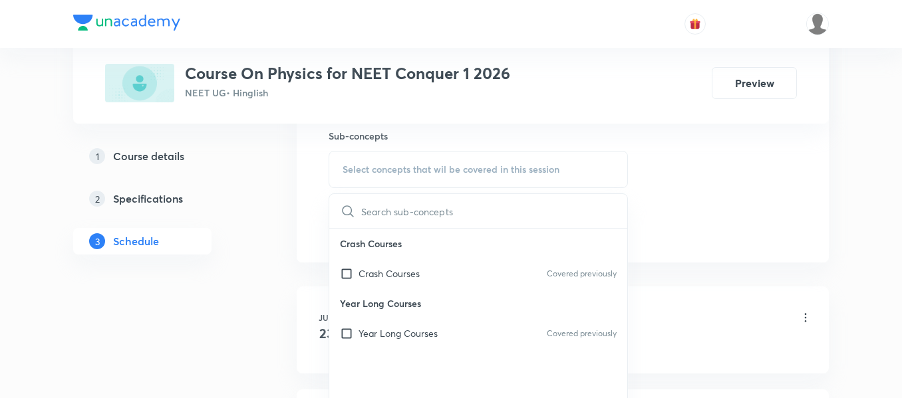
scroll to position [671, 0]
click at [420, 332] on p "Year Long Courses" at bounding box center [397, 333] width 79 height 14
checkbox input "true"
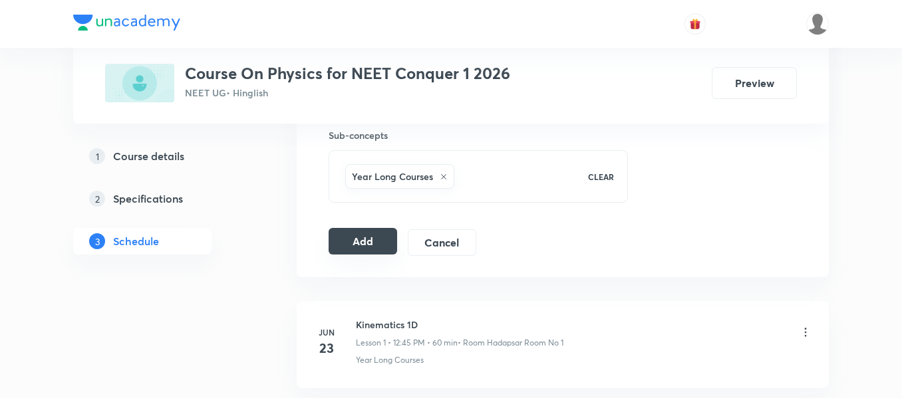
click at [363, 243] on button "Add" at bounding box center [363, 241] width 69 height 27
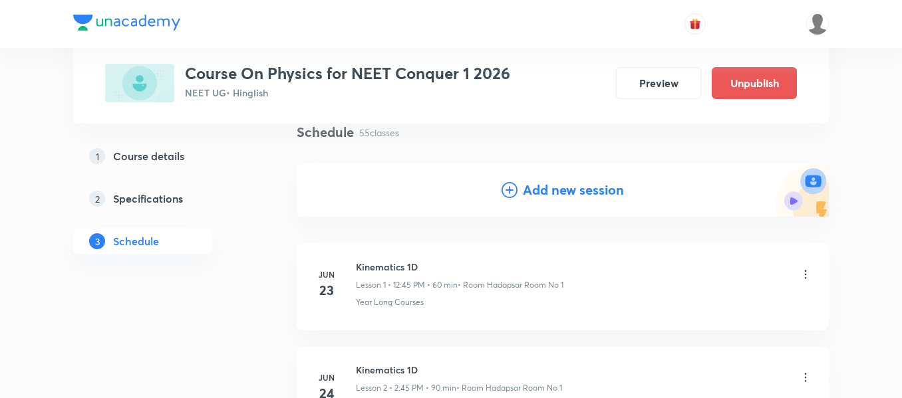
scroll to position [0, 0]
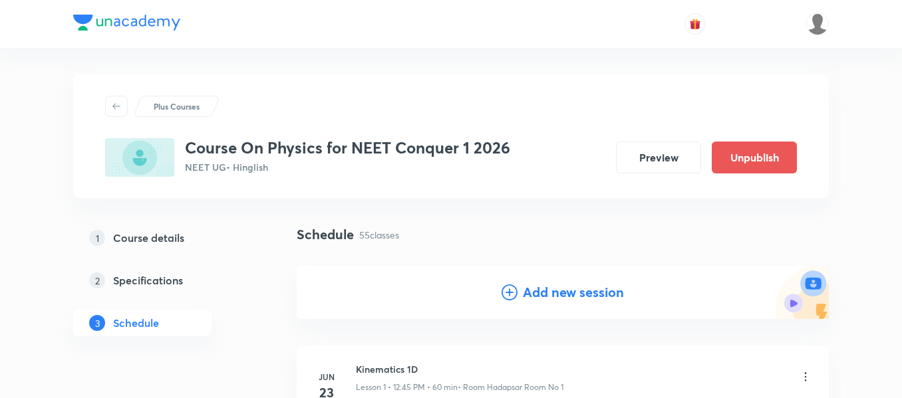
click at [571, 289] on h4 "Add new session" at bounding box center [573, 293] width 101 height 20
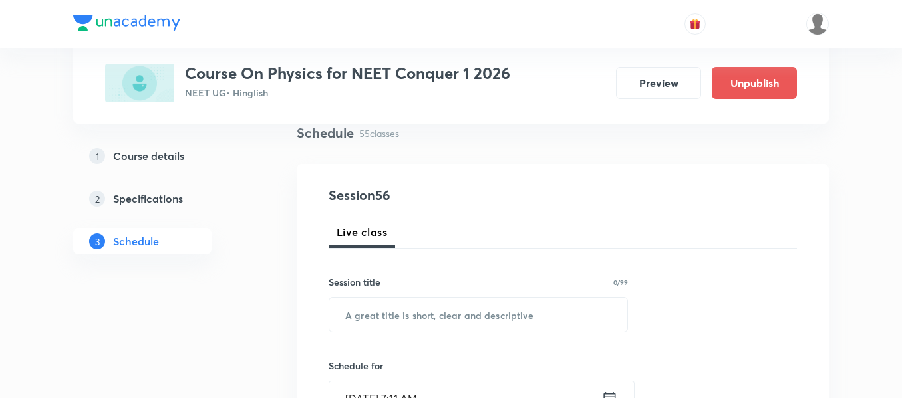
scroll to position [106, 0]
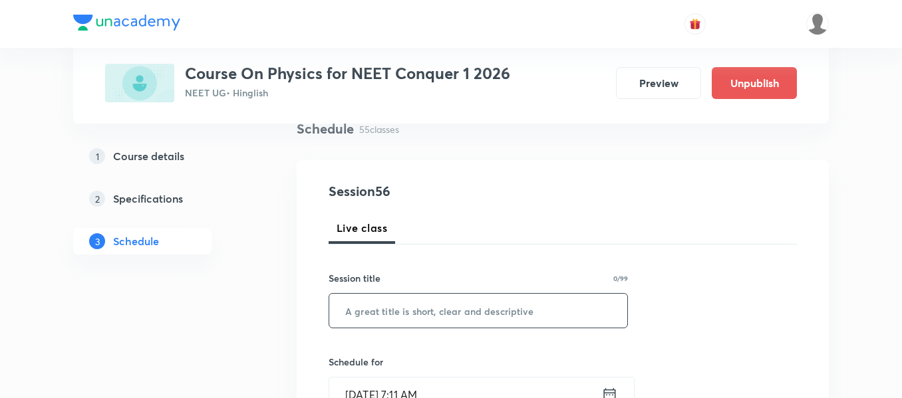
click at [549, 311] on input "text" at bounding box center [478, 311] width 298 height 34
paste input "Properties of Fluid"
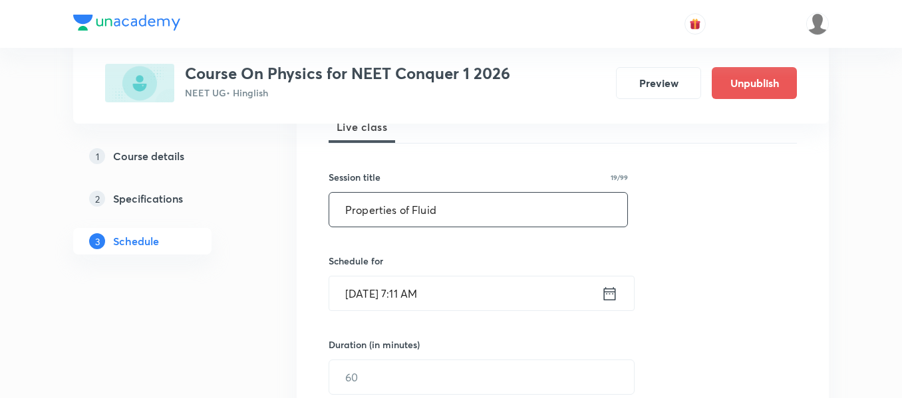
scroll to position [211, 0]
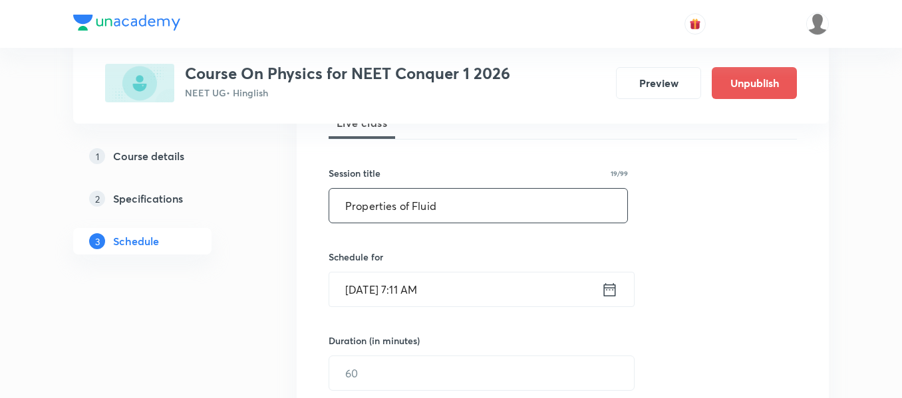
type input "Properties of Fluid"
click at [613, 291] on icon at bounding box center [609, 290] width 17 height 19
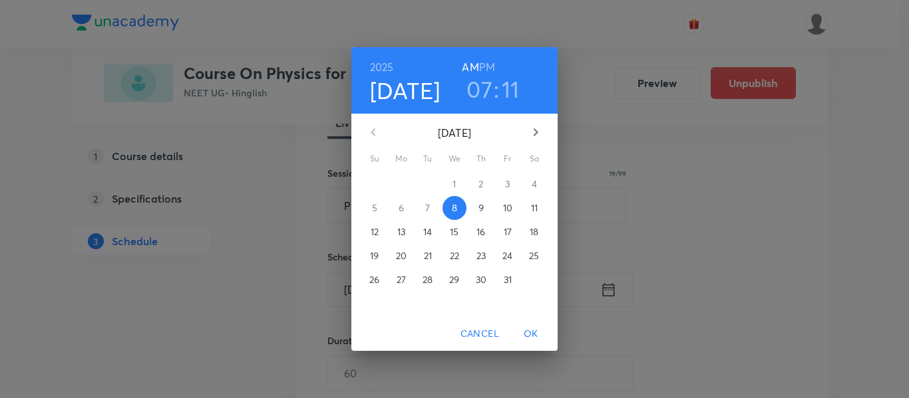
click at [487, 67] on h6 "PM" at bounding box center [487, 67] width 16 height 19
click at [484, 85] on h3 "07" at bounding box center [479, 89] width 26 height 28
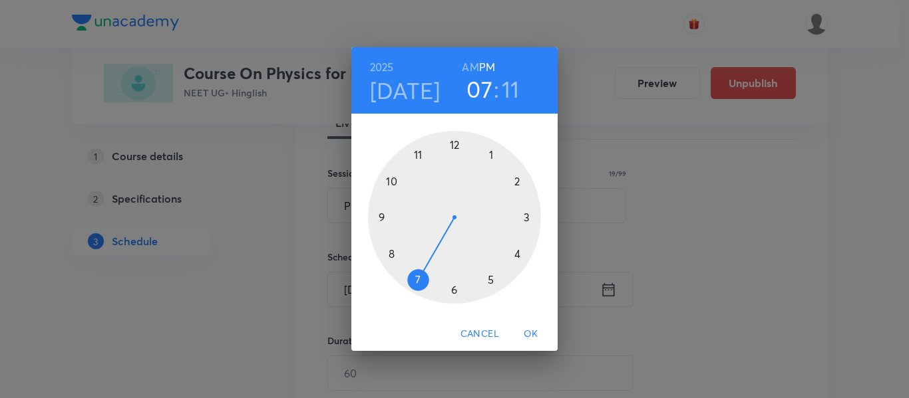
click at [517, 180] on div at bounding box center [454, 217] width 173 height 173
click at [384, 216] on div at bounding box center [454, 217] width 173 height 173
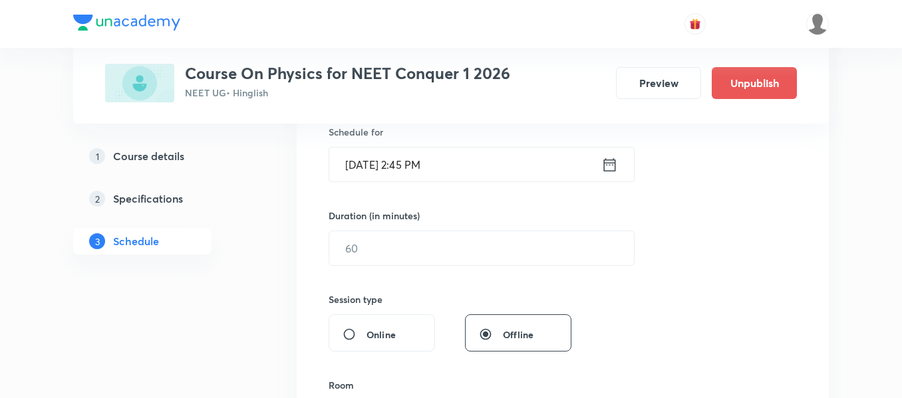
scroll to position [337, 0]
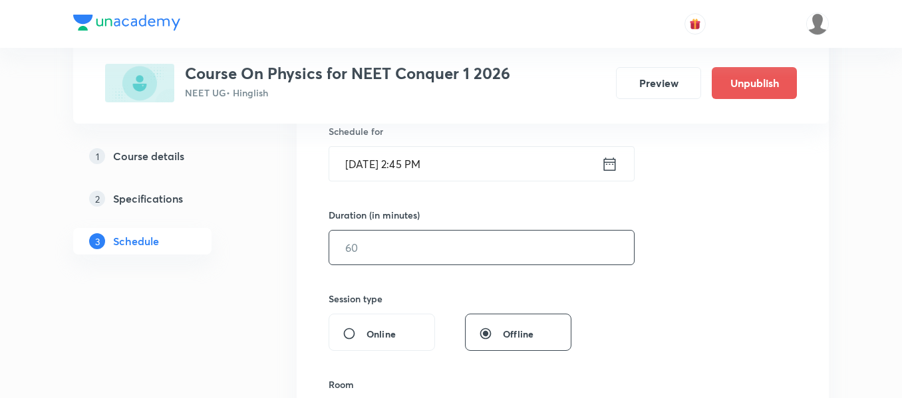
click at [390, 252] on input "text" at bounding box center [481, 248] width 305 height 34
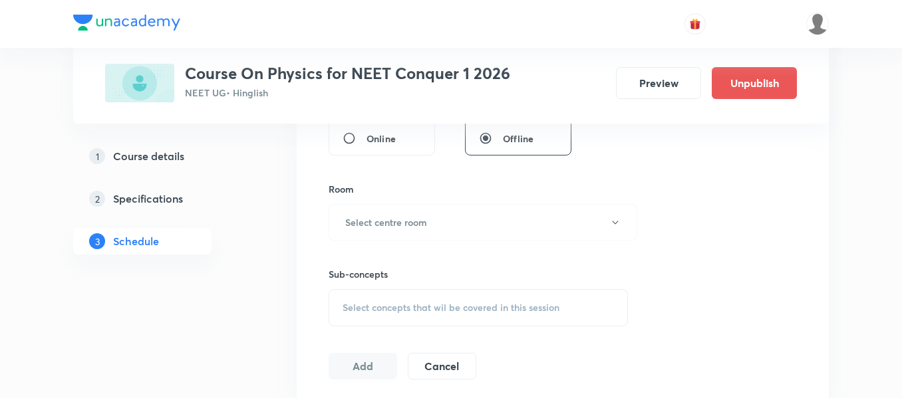
scroll to position [533, 0]
type input "90"
click at [406, 227] on h6 "Select centre room" at bounding box center [386, 222] width 82 height 14
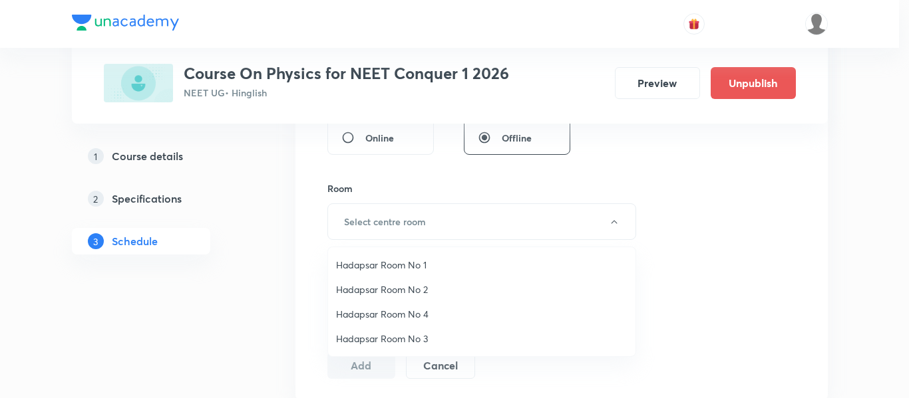
click at [408, 262] on span "Hadapsar Room No 1" at bounding box center [481, 265] width 291 height 14
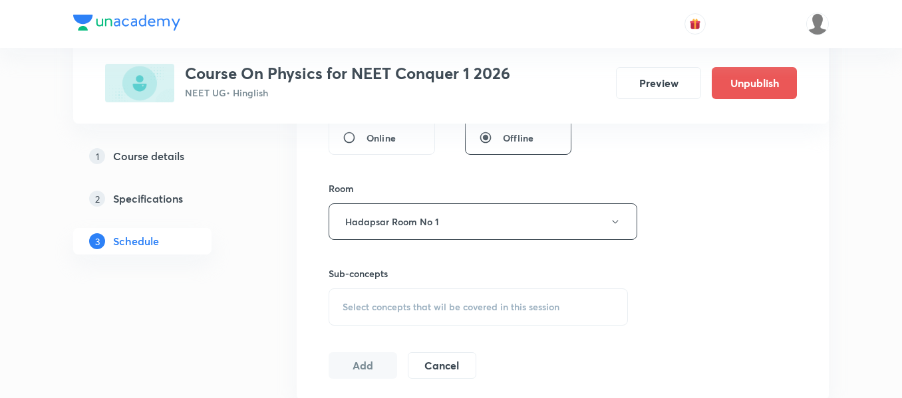
click at [405, 311] on span "Select concepts that wil be covered in this session" at bounding box center [451, 307] width 217 height 11
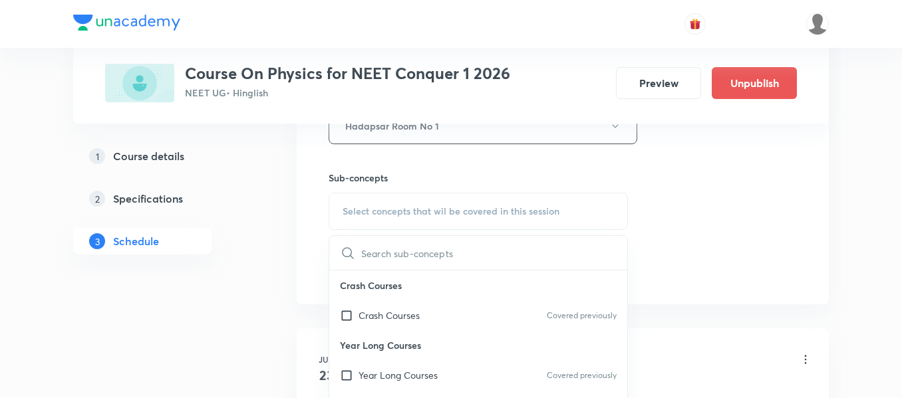
scroll to position [629, 0]
click at [405, 311] on p "Crash Courses" at bounding box center [388, 315] width 61 height 14
checkbox input "true"
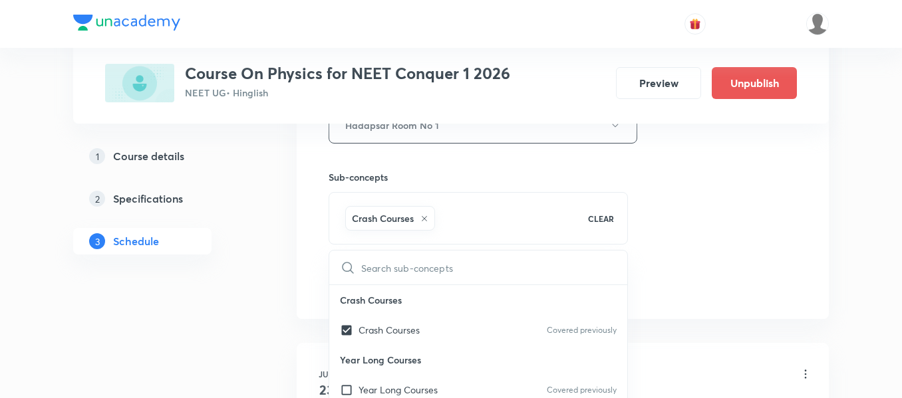
click at [405, 311] on p "Crash Courses" at bounding box center [478, 300] width 298 height 30
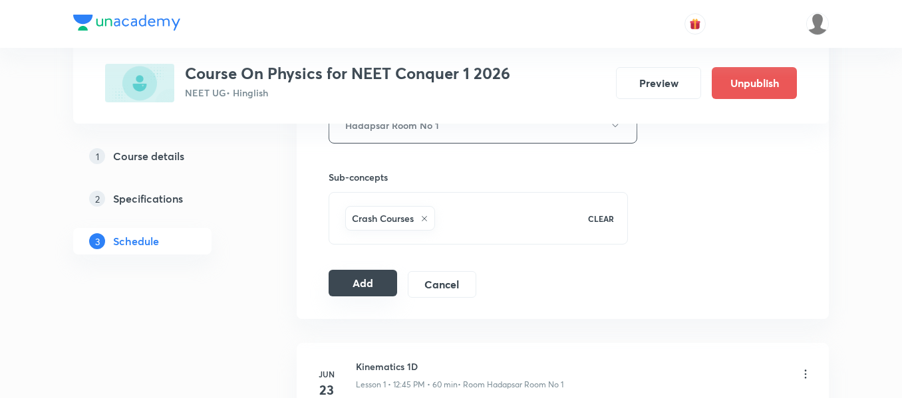
click at [365, 280] on button "Add" at bounding box center [363, 283] width 69 height 27
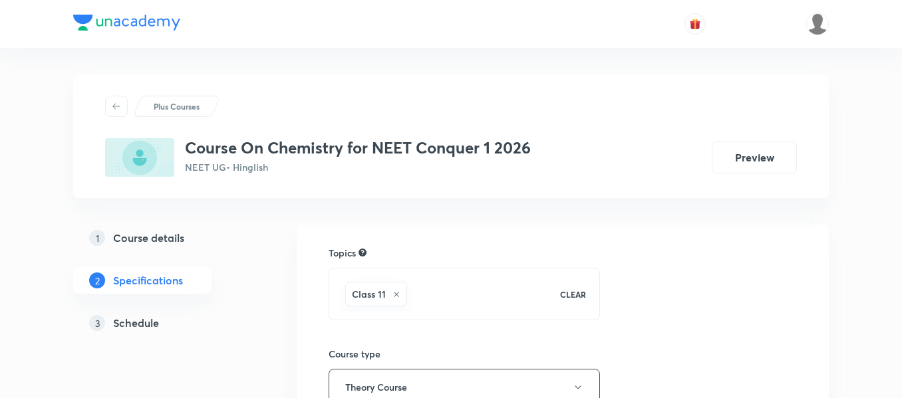
click at [152, 325] on h5 "Schedule" at bounding box center [136, 323] width 46 height 16
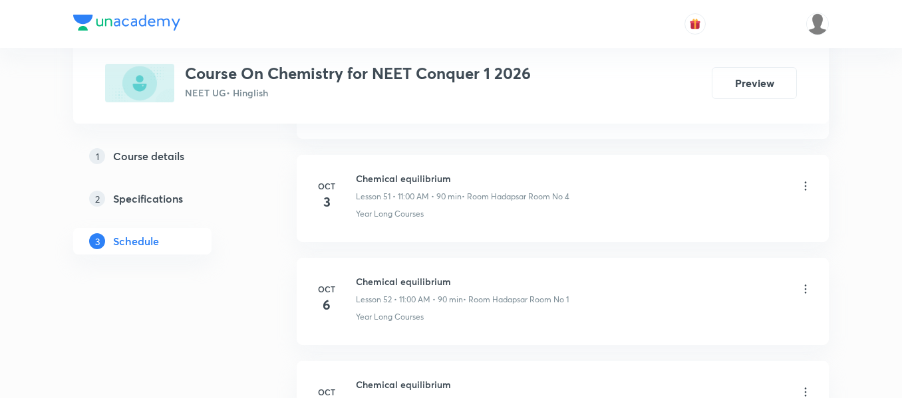
scroll to position [6132, 0]
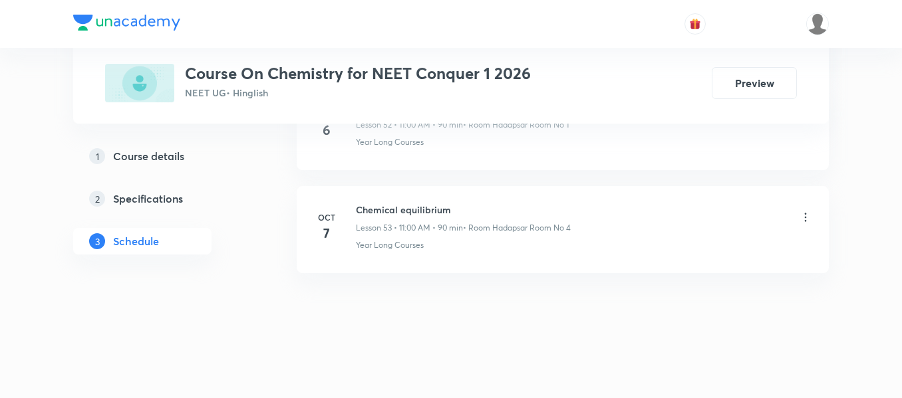
click at [424, 208] on h6 "Chemical equilibrium" at bounding box center [463, 210] width 215 height 14
copy h6 "Chemical equilibrium"
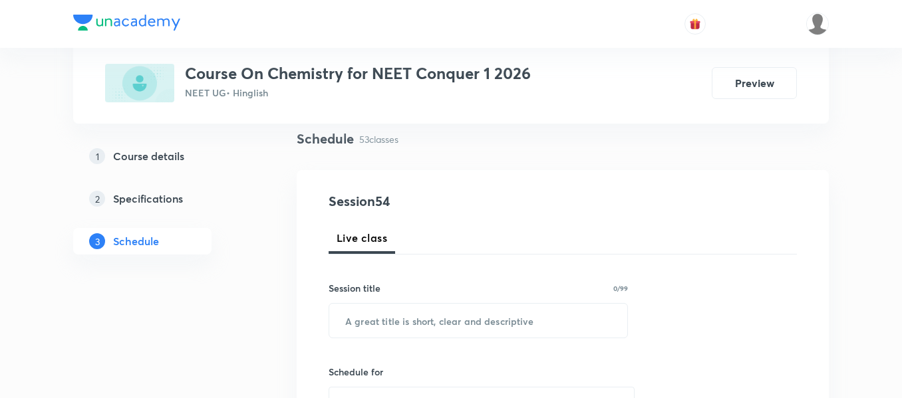
scroll to position [122, 0]
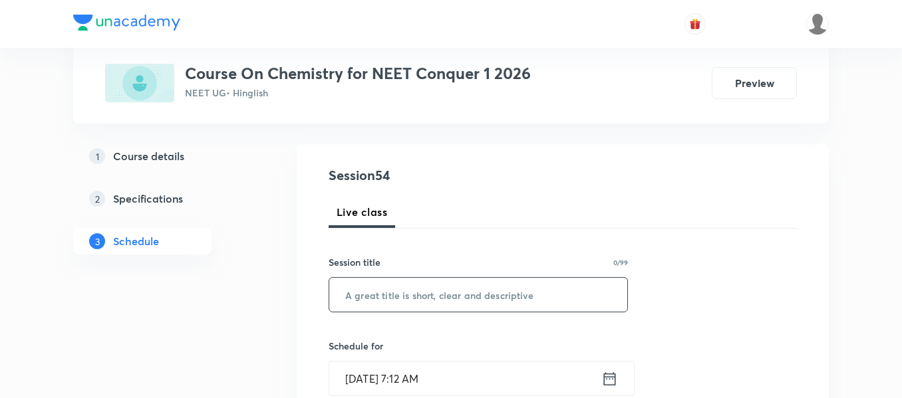
paste input "Chemical equilibrium"
click at [545, 306] on input "Chemical equilibrium" at bounding box center [478, 295] width 298 height 34
type input "Chemical equilibrium"
click at [609, 378] on icon at bounding box center [609, 379] width 17 height 19
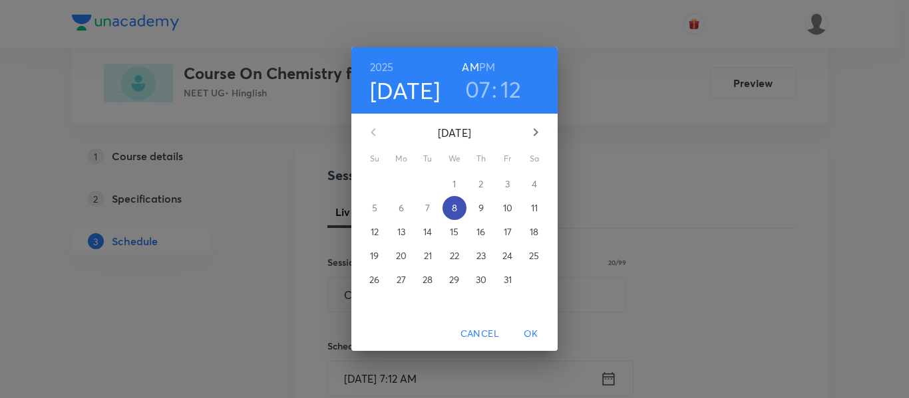
click at [453, 208] on p "8" at bounding box center [454, 208] width 5 height 13
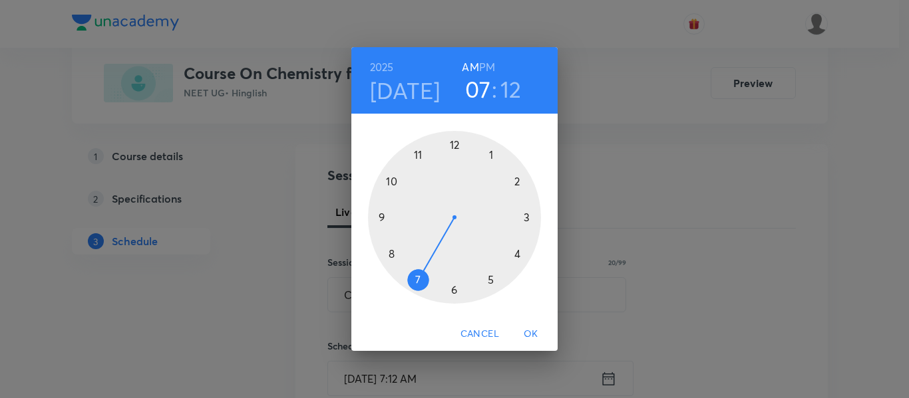
click at [456, 145] on div at bounding box center [454, 217] width 173 height 173
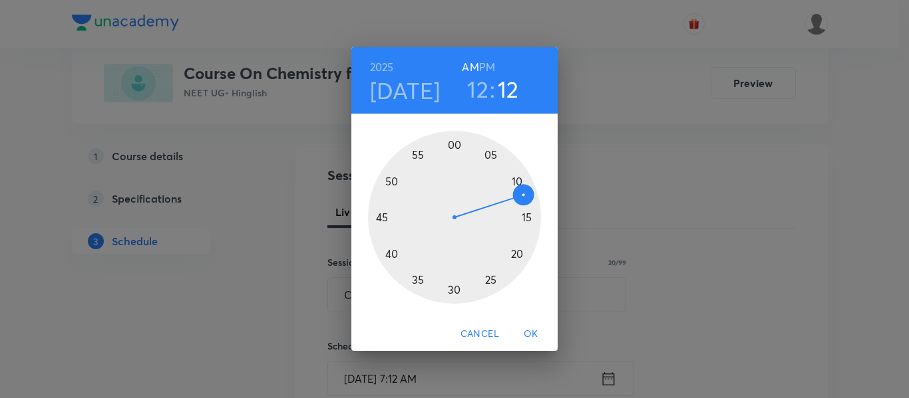
click at [384, 217] on div at bounding box center [454, 217] width 173 height 173
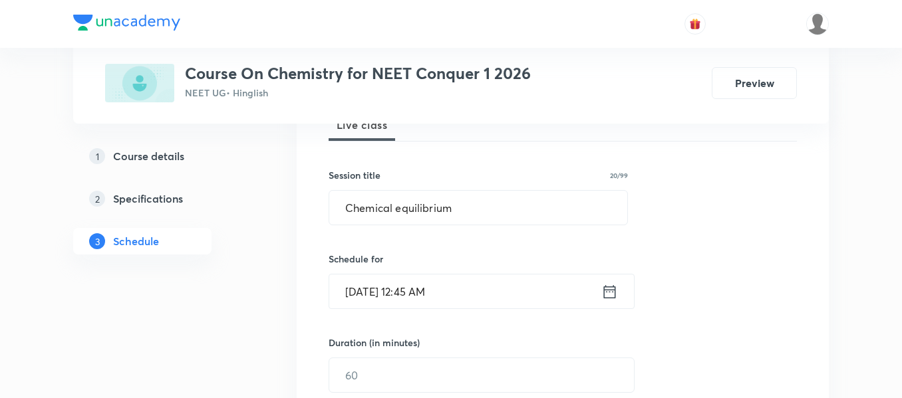
scroll to position [242, 0]
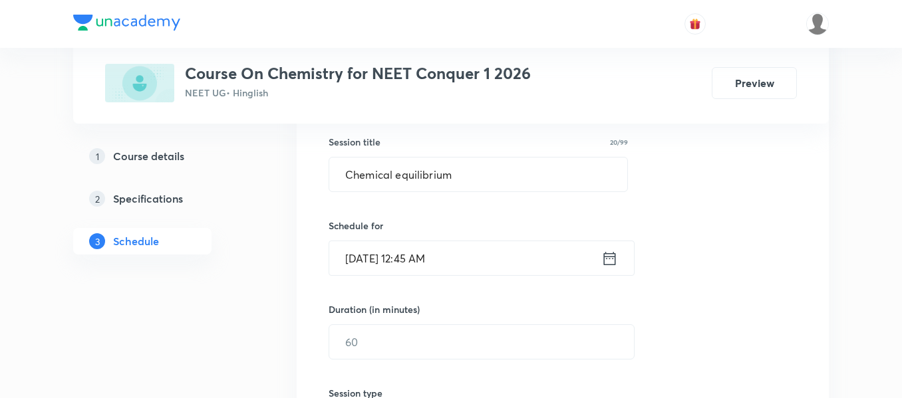
click at [608, 259] on icon at bounding box center [609, 258] width 17 height 19
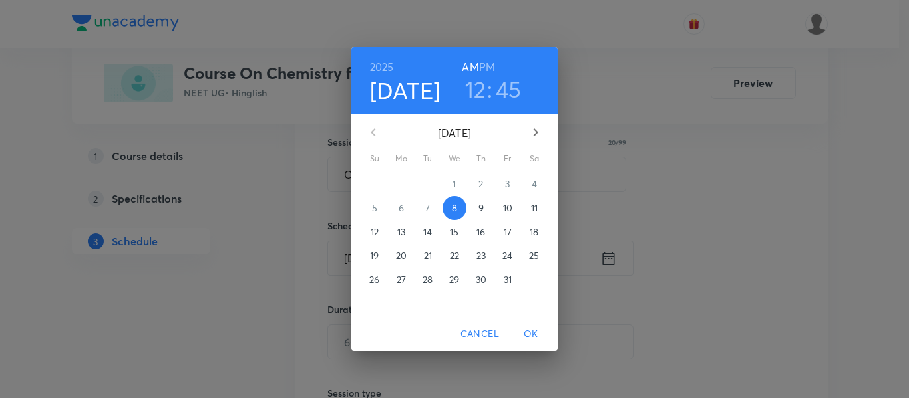
click at [484, 64] on h6 "PM" at bounding box center [487, 67] width 16 height 19
click at [532, 333] on span "OK" at bounding box center [531, 334] width 32 height 17
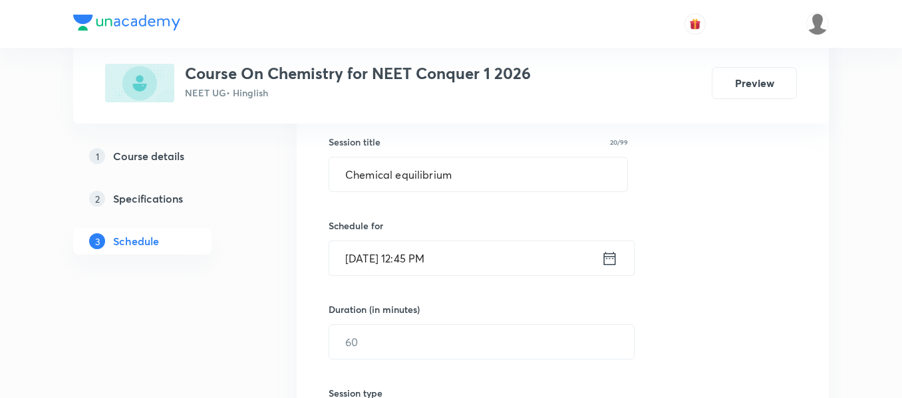
click at [532, 333] on input "text" at bounding box center [481, 342] width 305 height 34
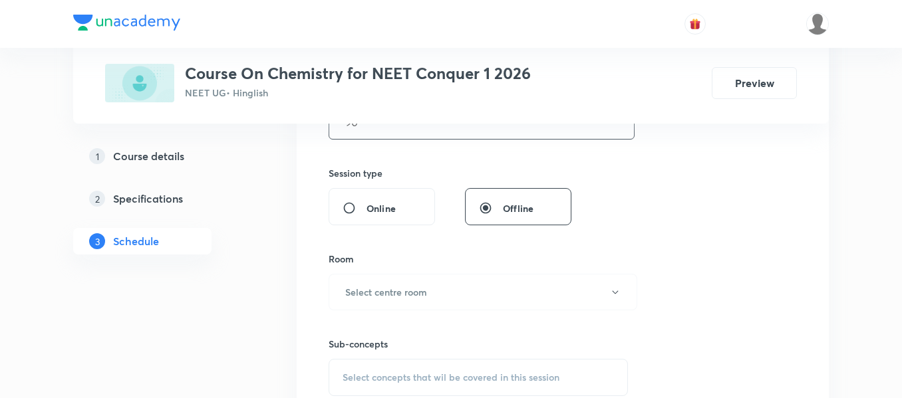
scroll to position [468, 0]
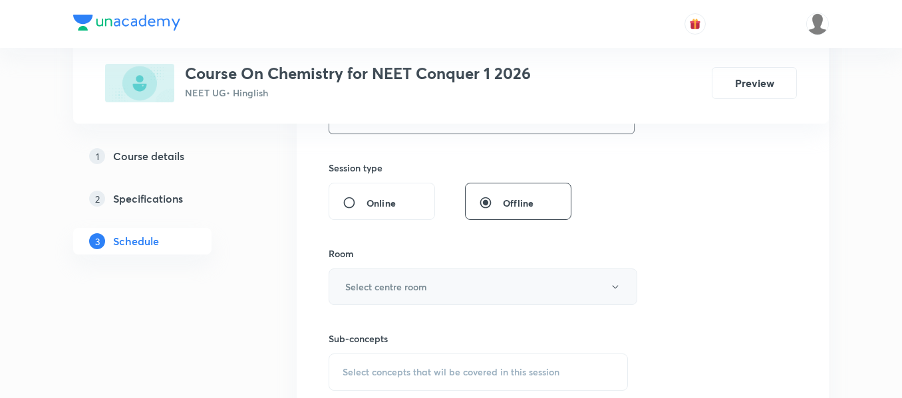
type input "90"
click at [405, 288] on h6 "Select centre room" at bounding box center [386, 287] width 82 height 14
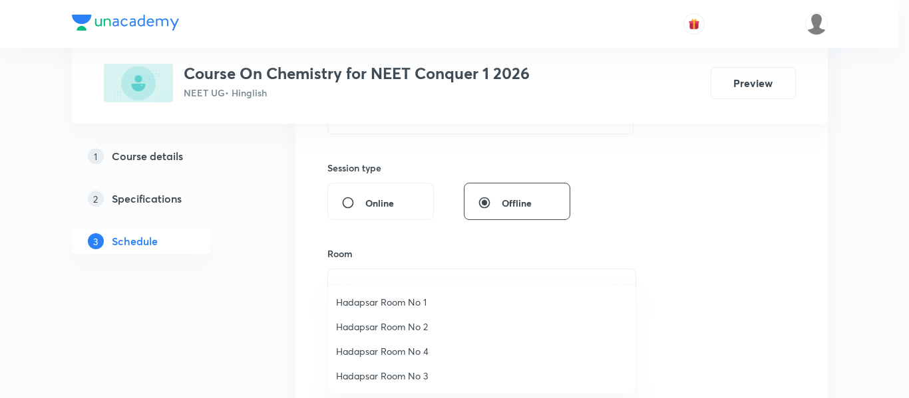
click at [406, 326] on span "Hadapsar Room No 2" at bounding box center [481, 327] width 291 height 14
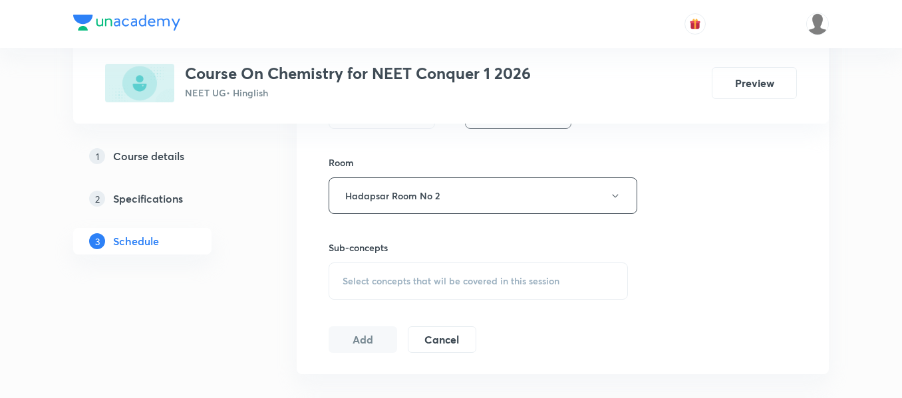
scroll to position [559, 0]
click at [427, 282] on span "Select concepts that wil be covered in this session" at bounding box center [451, 280] width 217 height 11
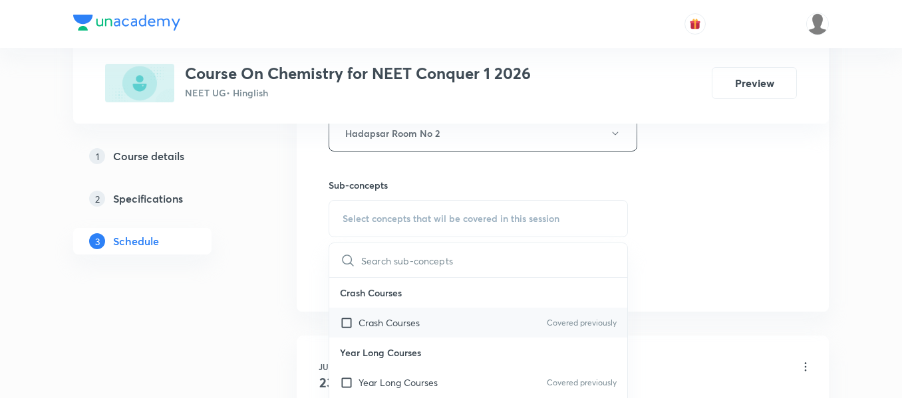
scroll to position [637, 0]
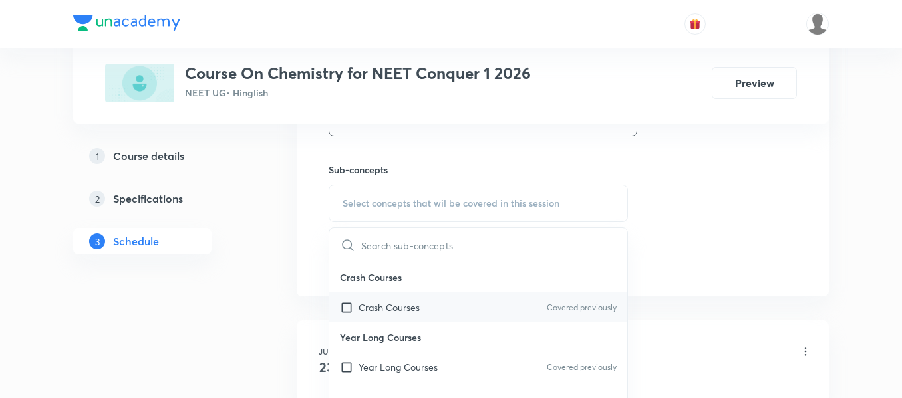
click at [430, 370] on p "Year Long Courses" at bounding box center [397, 367] width 79 height 14
checkbox input "true"
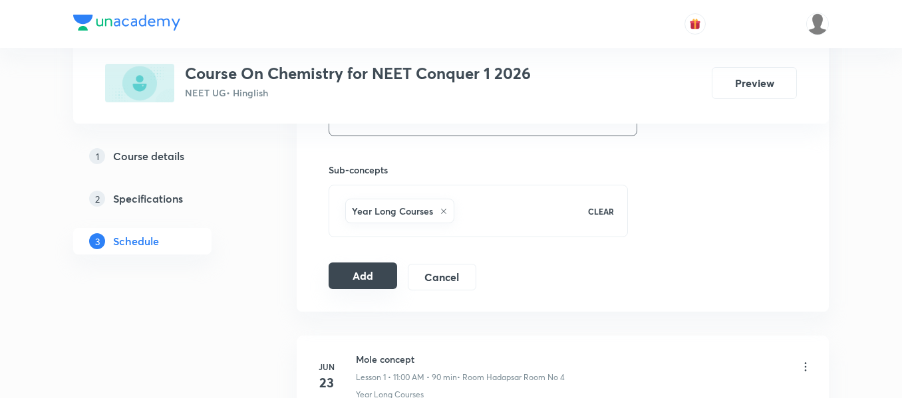
click at [371, 278] on button "Add" at bounding box center [363, 276] width 69 height 27
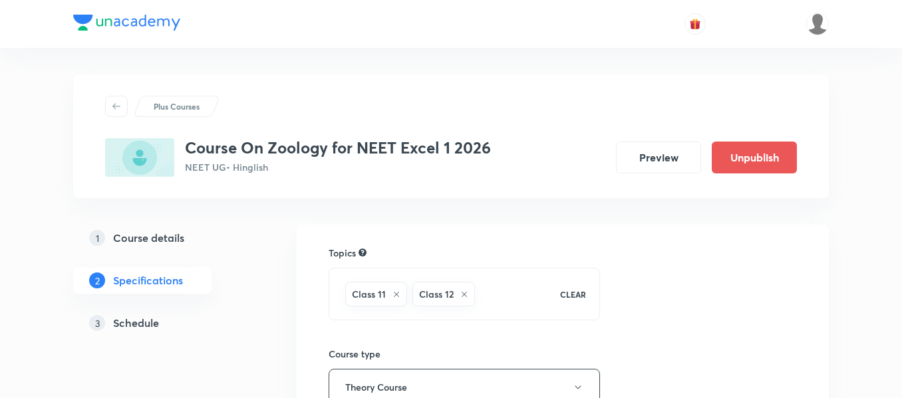
click at [143, 326] on h5 "Schedule" at bounding box center [136, 323] width 46 height 16
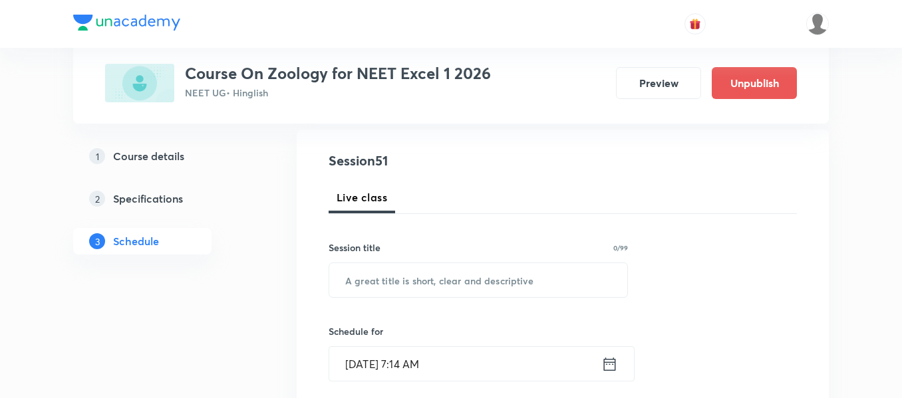
scroll to position [170, 0]
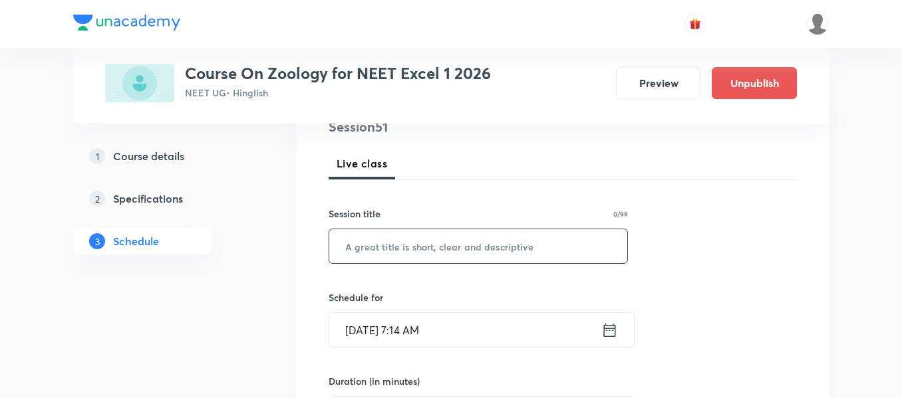
click at [389, 246] on input "text" at bounding box center [478, 246] width 298 height 34
paste input "Topic - Biotechnology principles and process"
click at [380, 247] on input "Topic - Biotechnology principles and process" at bounding box center [478, 246] width 298 height 34
type input "Biotechnology principles and process"
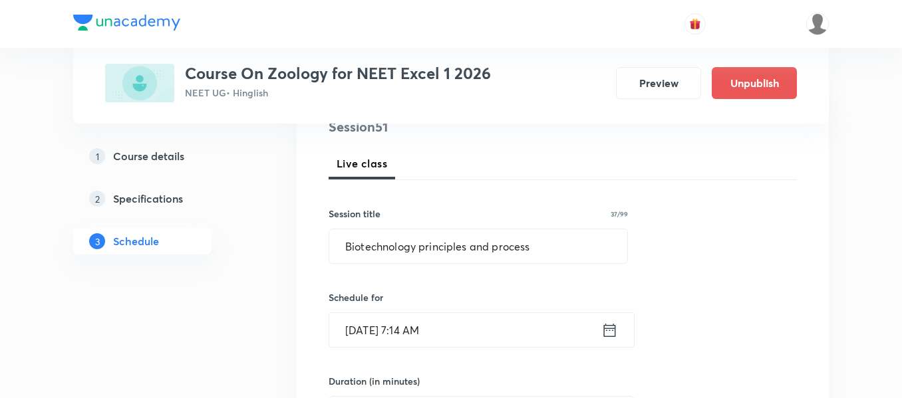
click at [616, 332] on icon at bounding box center [609, 330] width 17 height 19
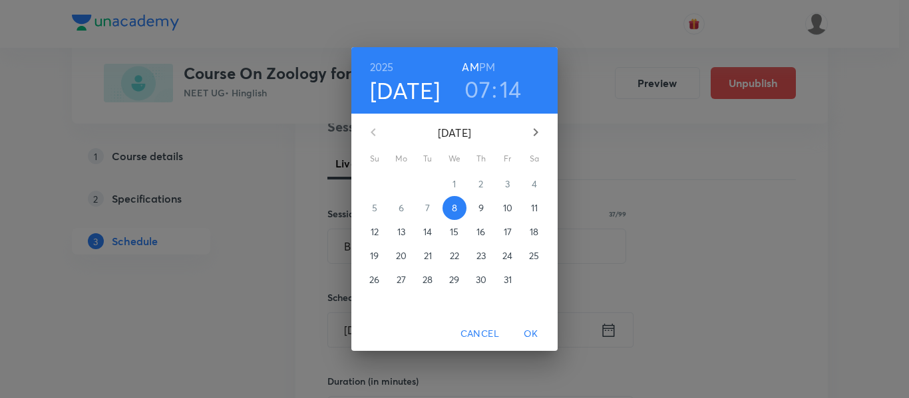
click at [478, 92] on h3 "07" at bounding box center [477, 89] width 26 height 28
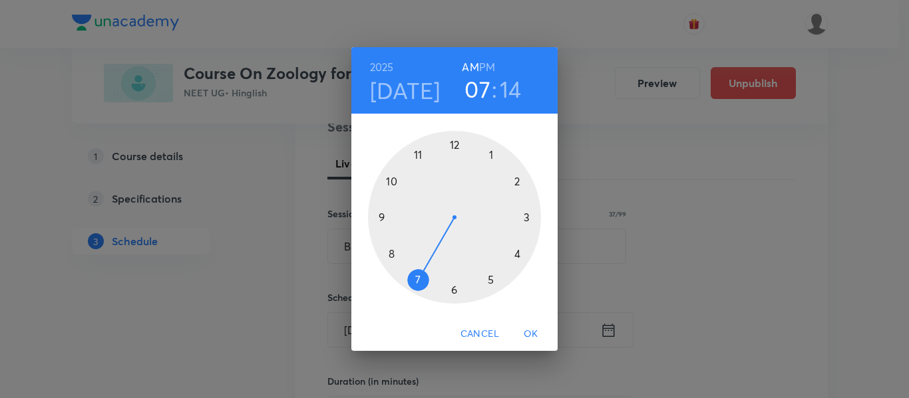
click at [516, 253] on div at bounding box center [454, 217] width 173 height 173
click at [455, 146] on div at bounding box center [454, 217] width 173 height 173
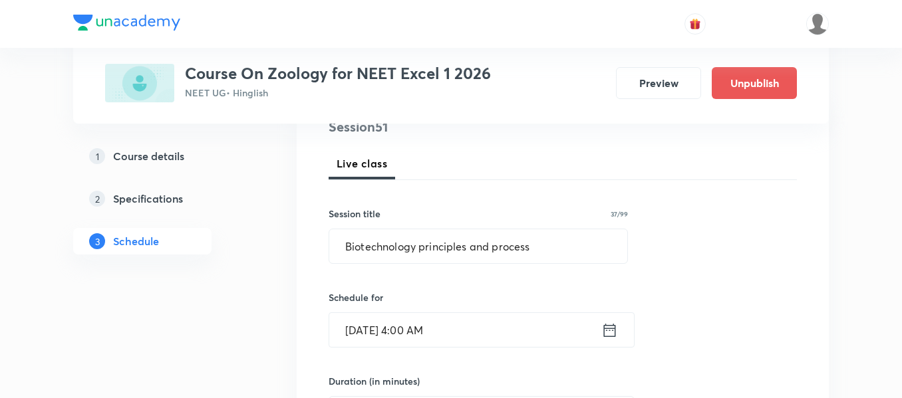
click at [608, 332] on icon at bounding box center [609, 330] width 17 height 19
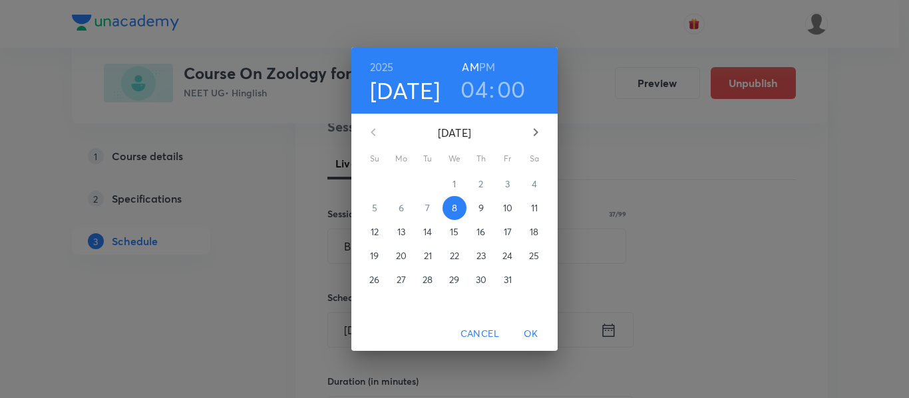
click at [488, 61] on h6 "PM" at bounding box center [487, 67] width 16 height 19
click at [534, 337] on span "OK" at bounding box center [531, 334] width 32 height 17
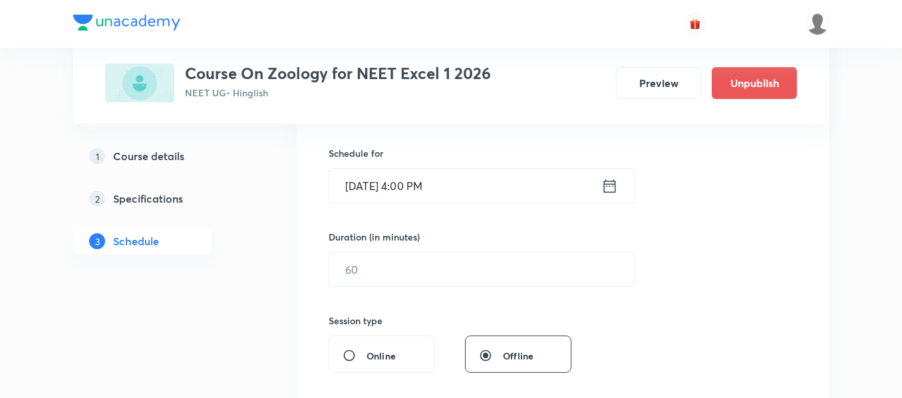
scroll to position [315, 0]
click at [543, 265] on input "text" at bounding box center [481, 269] width 305 height 34
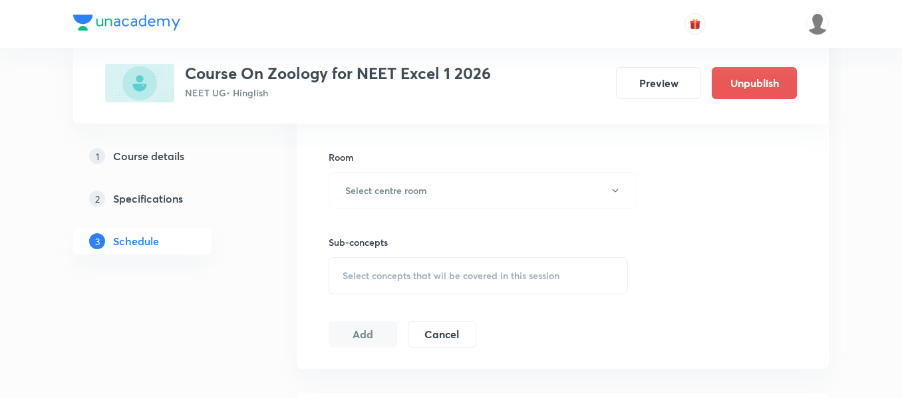
scroll to position [569, 0]
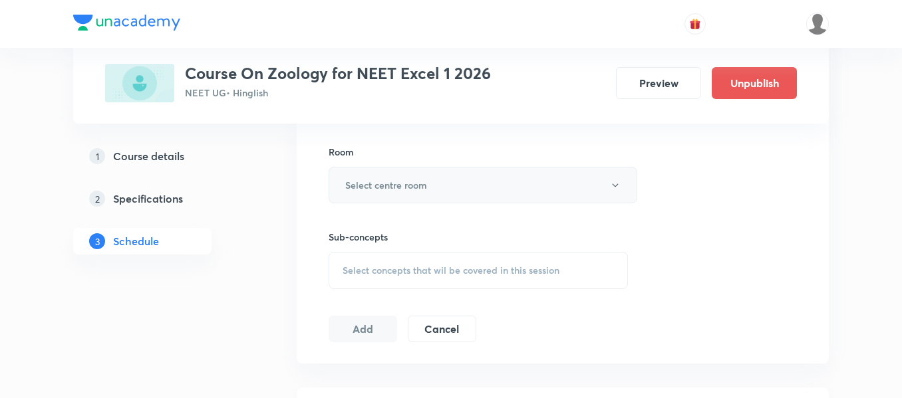
type input "90"
click at [432, 192] on button "Select centre room" at bounding box center [483, 185] width 309 height 37
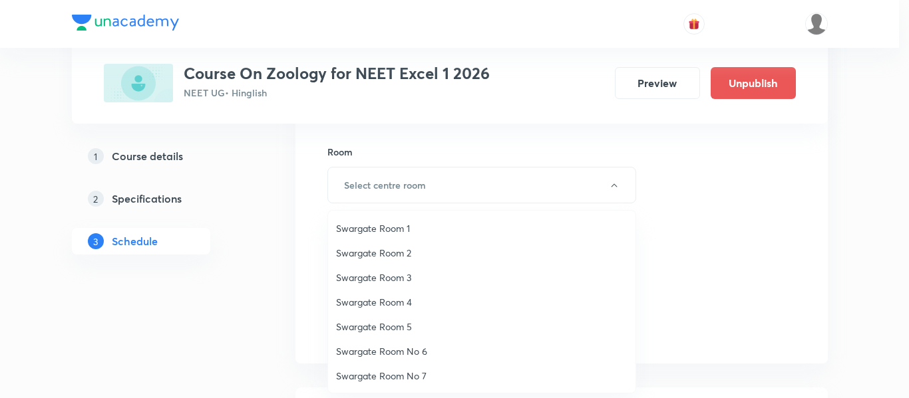
click at [409, 253] on span "Swargate Room 2" at bounding box center [481, 253] width 291 height 14
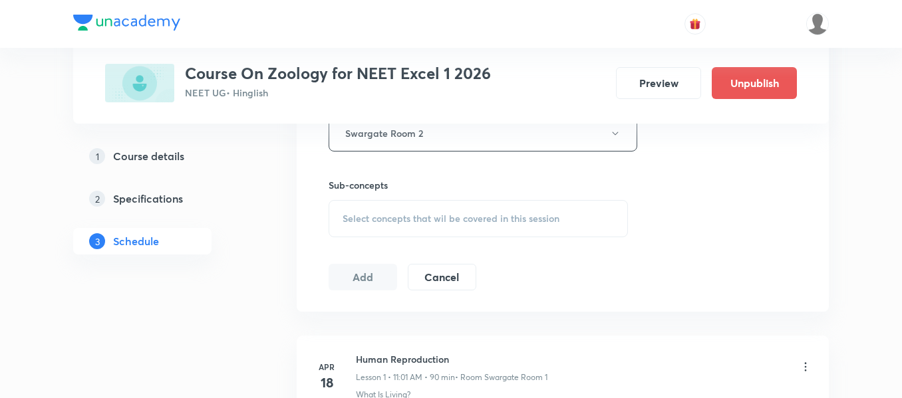
scroll to position [620, 0]
click at [444, 219] on span "Select concepts that wil be covered in this session" at bounding box center [451, 220] width 217 height 11
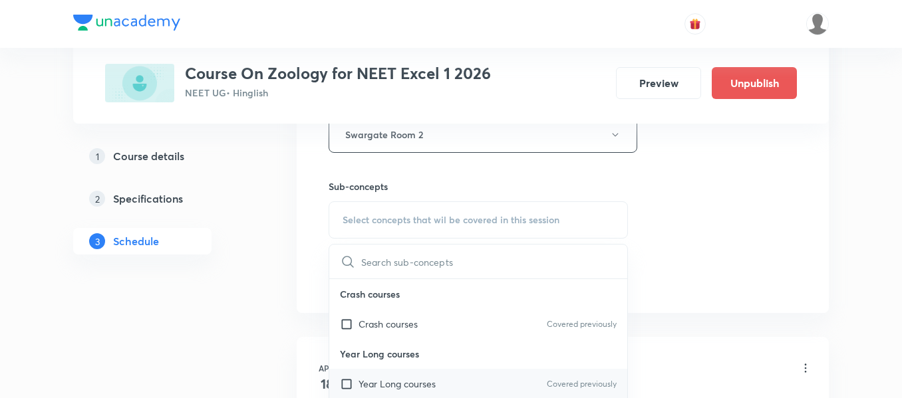
click at [438, 382] on div "Year Long courses Covered previously" at bounding box center [478, 384] width 298 height 30
checkbox input "true"
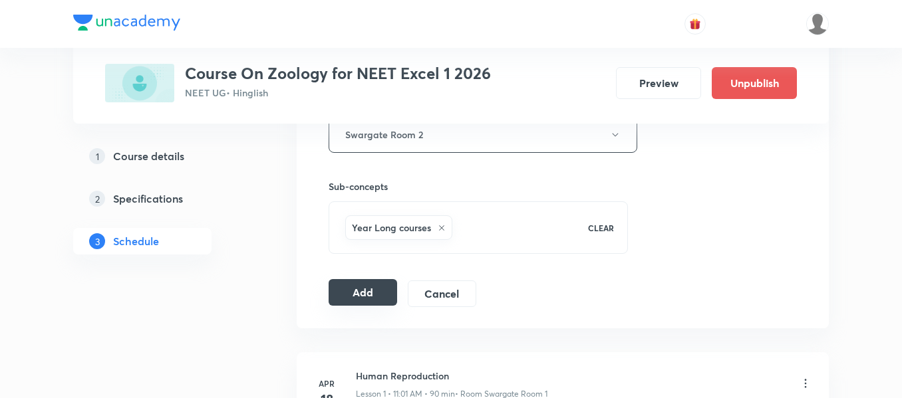
click at [358, 295] on button "Add" at bounding box center [363, 292] width 69 height 27
